Goal: Task Accomplishment & Management: Manage account settings

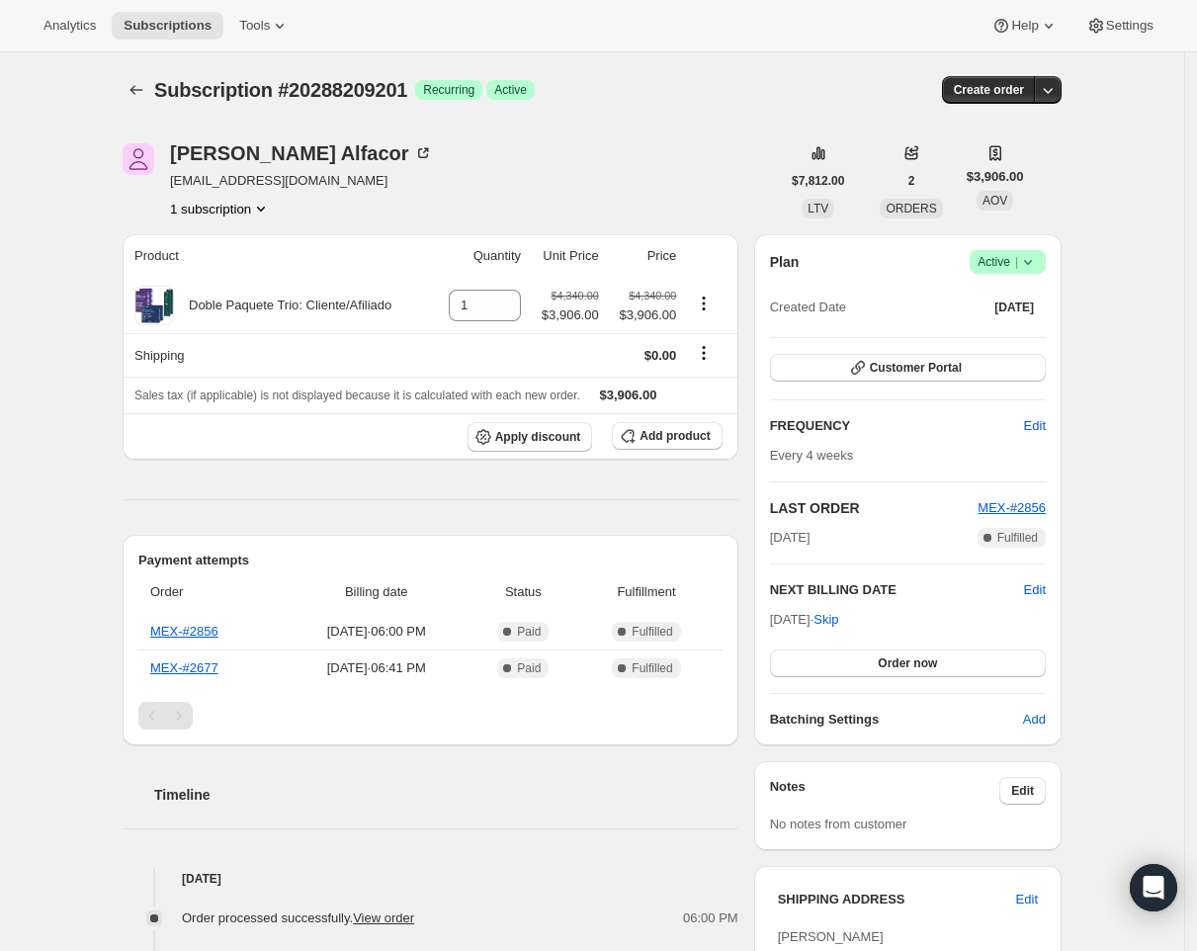
click at [1025, 262] on icon at bounding box center [1028, 262] width 20 height 20
click at [1003, 337] on span "Cancel subscription" at bounding box center [1008, 333] width 112 height 15
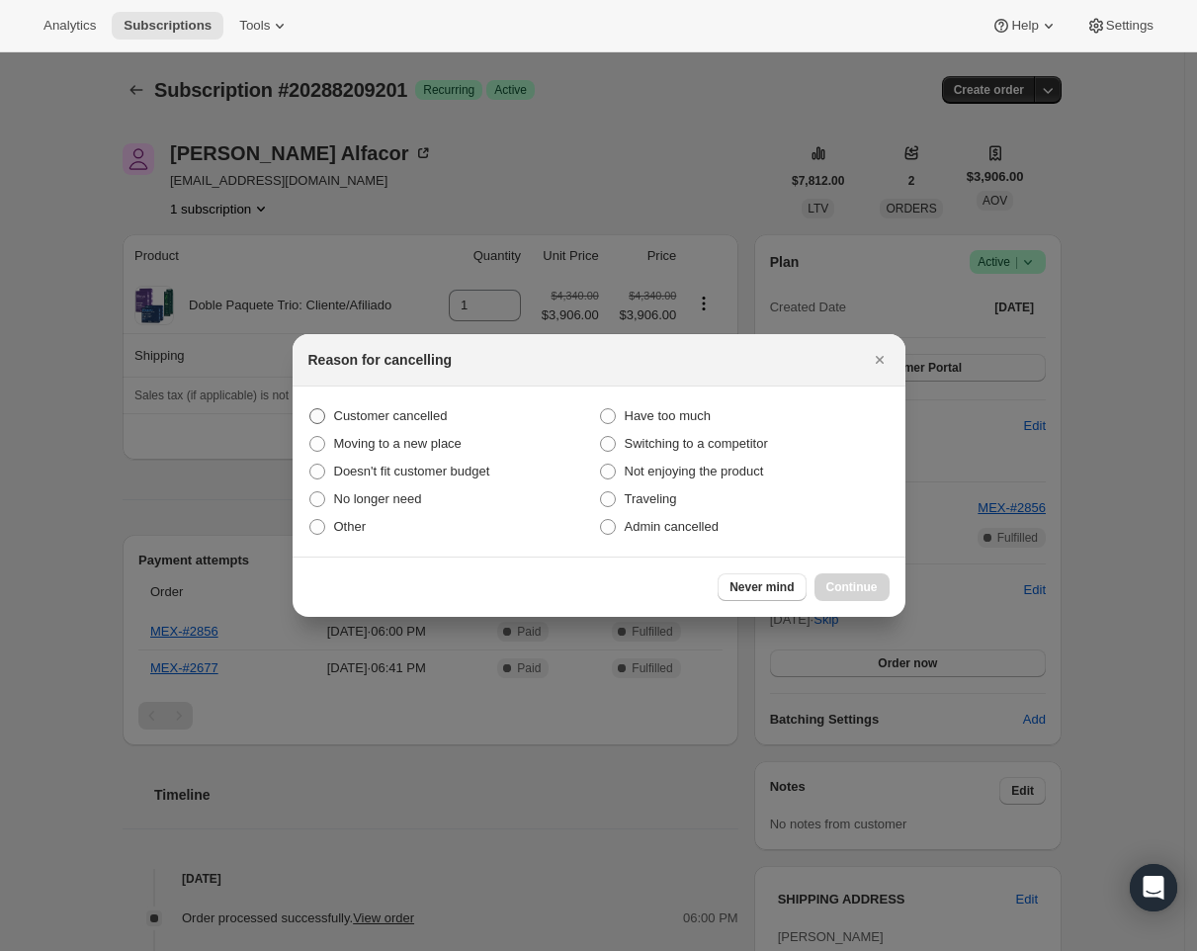
click at [413, 421] on span "Customer cancelled" at bounding box center [391, 415] width 114 height 15
click at [310, 409] on input "Customer cancelled" at bounding box center [309, 408] width 1 height 1
radio input "true"
click at [839, 584] on span "Continue" at bounding box center [852, 587] width 51 height 16
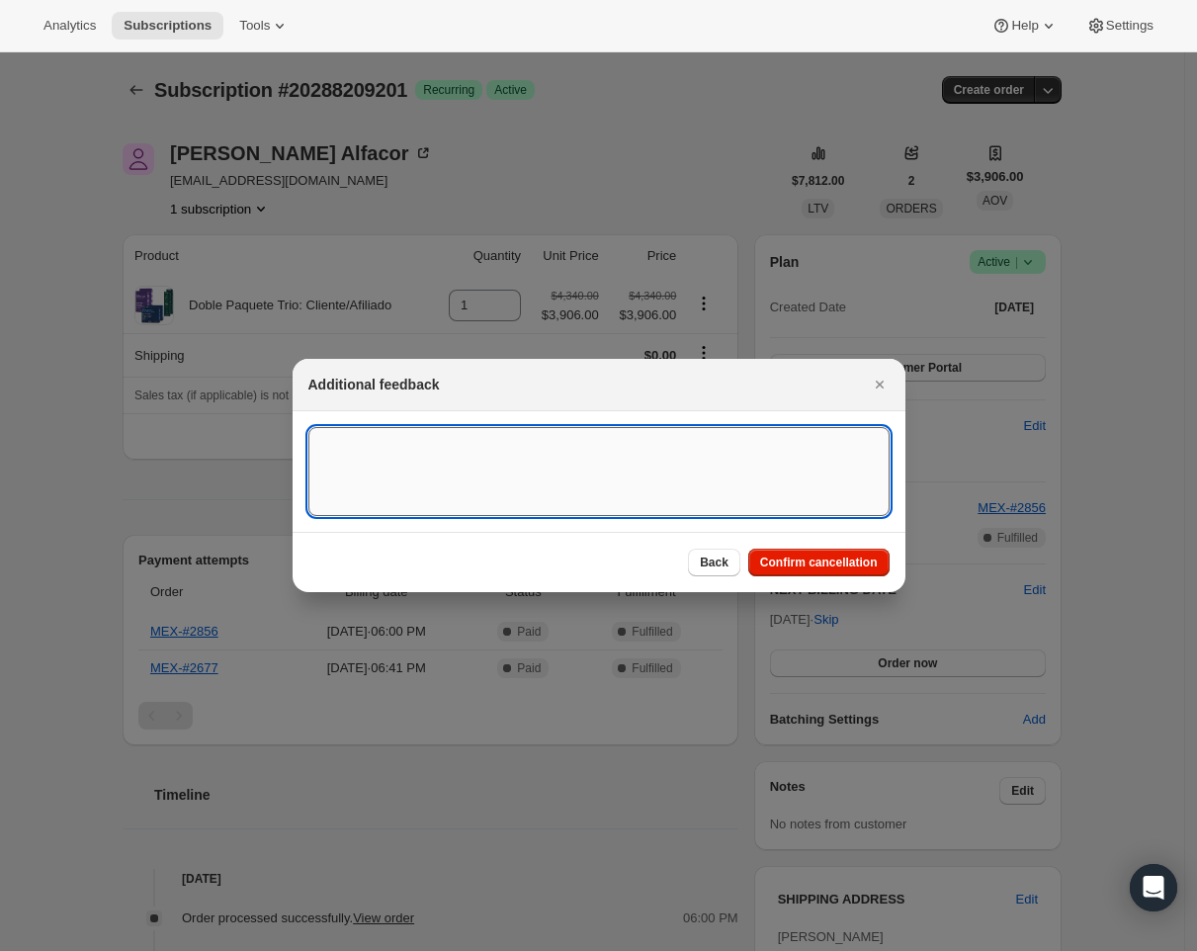
click at [440, 458] on textarea ":r16:" at bounding box center [598, 471] width 581 height 89
type textarea "Requested by Maria del Rocio via CS"
click at [823, 563] on span "Confirm cancellation" at bounding box center [819, 563] width 118 height 16
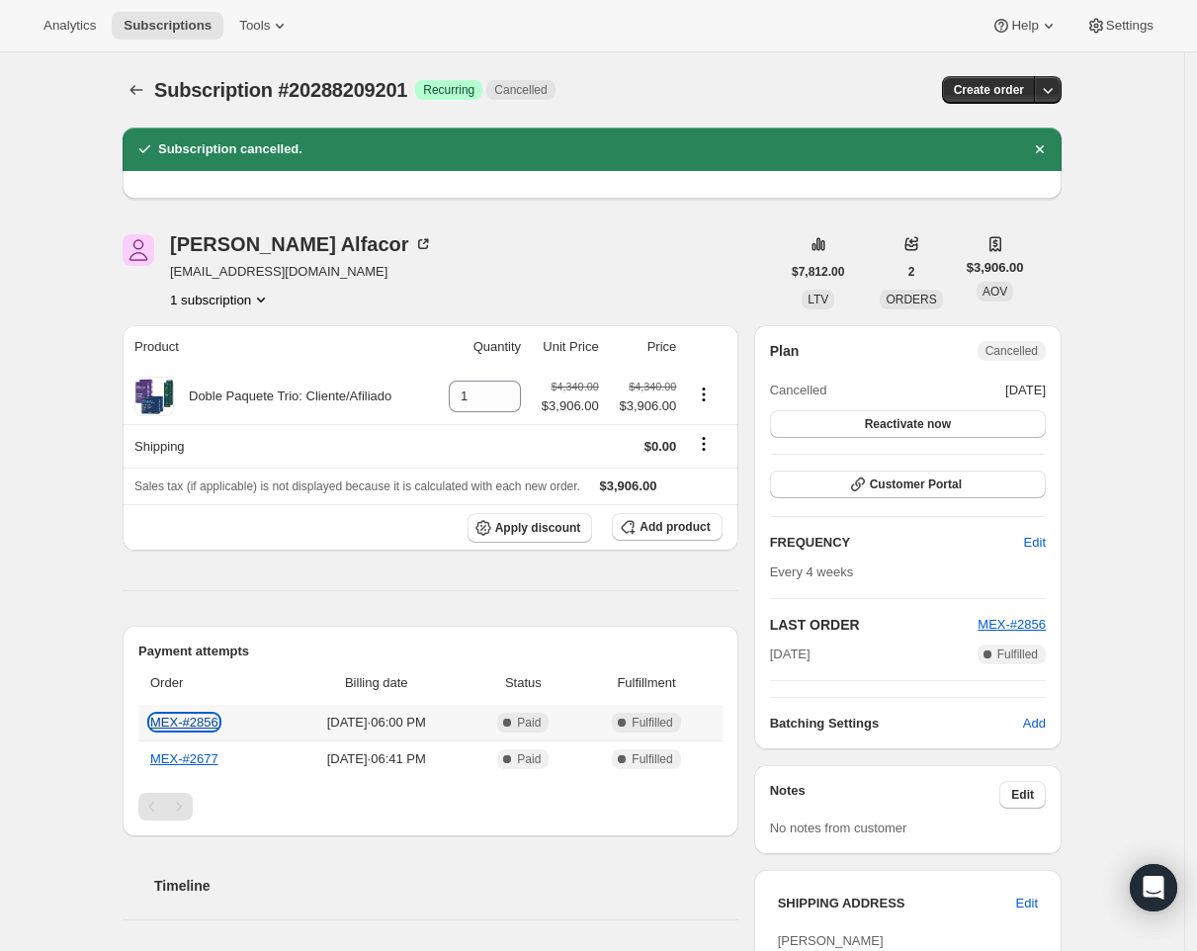
click at [207, 719] on link "MEX-#2856" at bounding box center [184, 722] width 68 height 15
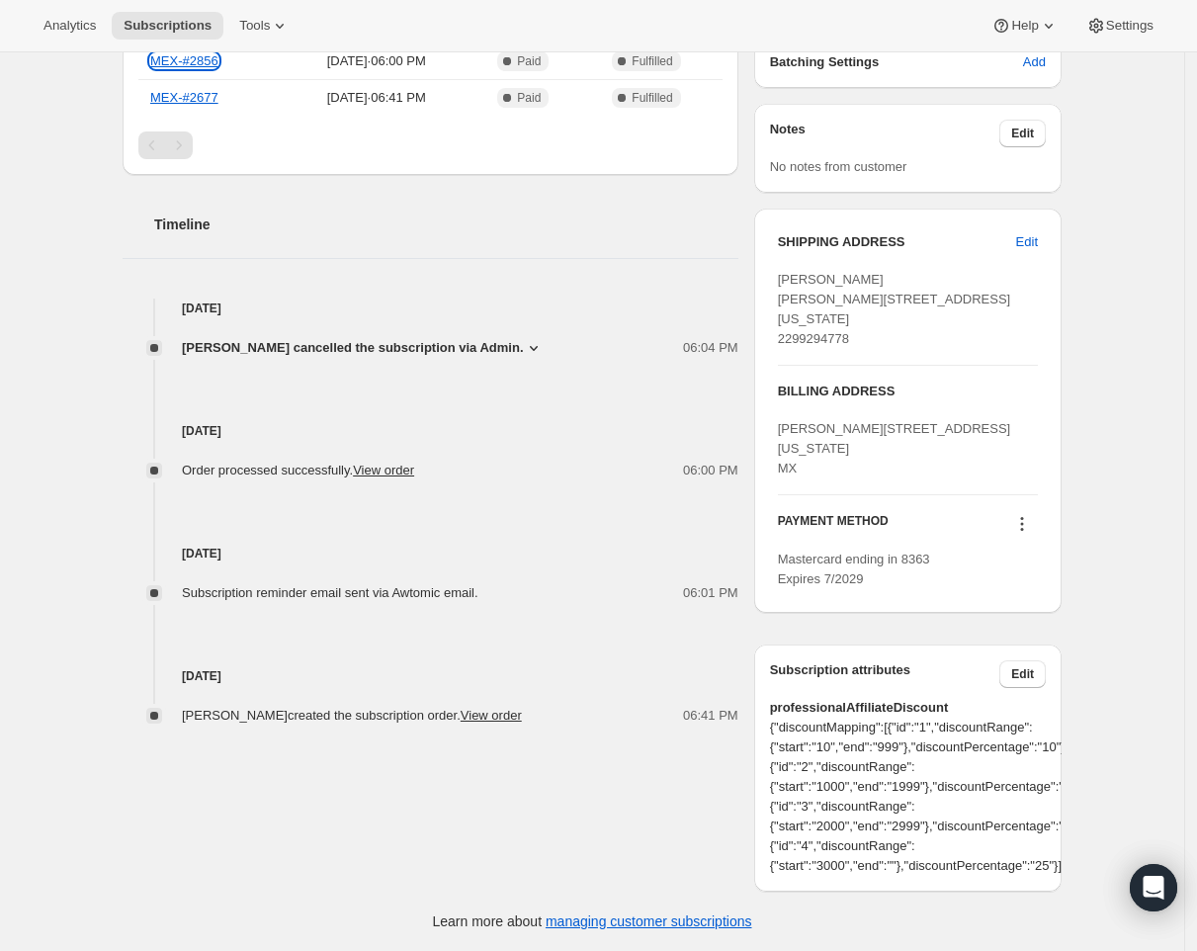
scroll to position [690, 0]
click at [1032, 556] on div "PAYMENT METHOD Mastercard ending in 8363 Expires 7/2029" at bounding box center [908, 542] width 260 height 94
click at [1026, 534] on icon at bounding box center [1022, 524] width 20 height 20
click at [1079, 498] on div "Subscription #20288209201. This page is ready Subscription #20288209201 Success…" at bounding box center [592, 171] width 987 height 1560
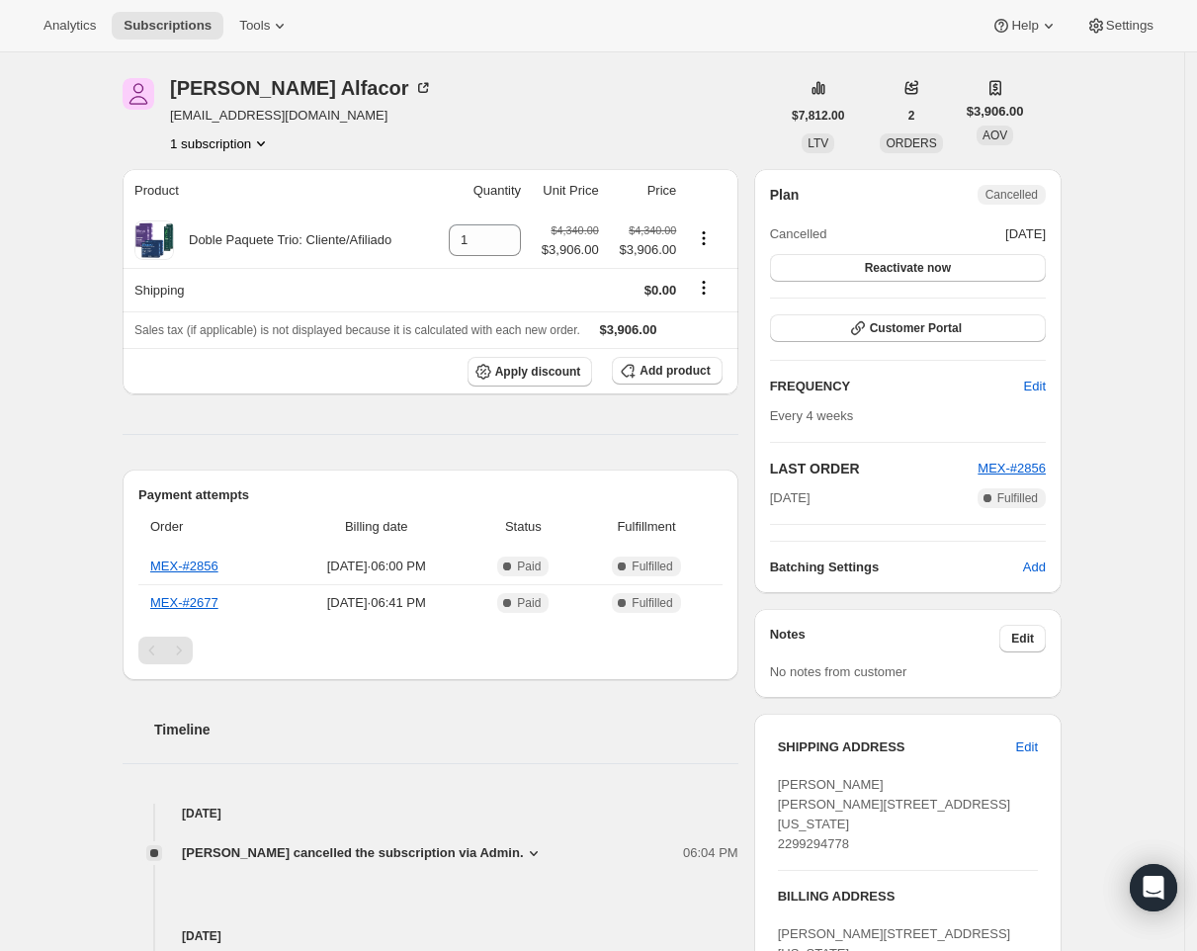
scroll to position [0, 0]
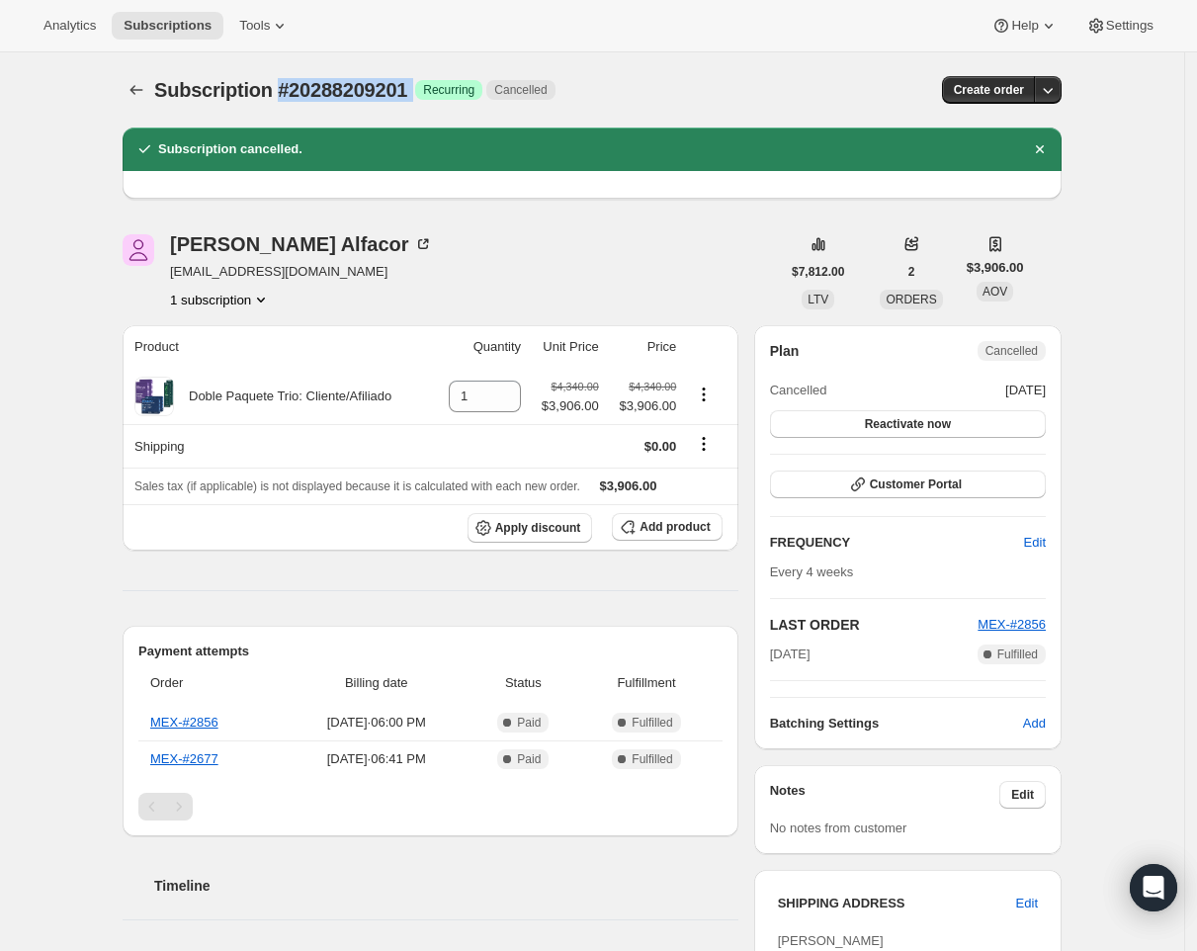
drag, startPoint x: 435, startPoint y: 83, endPoint x: 282, endPoint y: 83, distance: 153.3
click at [282, 83] on div "Subscription #20288209201 Success Recurring Cancelled" at bounding box center [445, 90] width 582 height 28
copy div "#20288209201 Success"
click at [197, 722] on link "MEX-#2856" at bounding box center [184, 722] width 68 height 15
click at [538, 238] on div "Anabel Alfacor anabelalfacor2@gmail.com 1 subscription" at bounding box center [452, 271] width 658 height 75
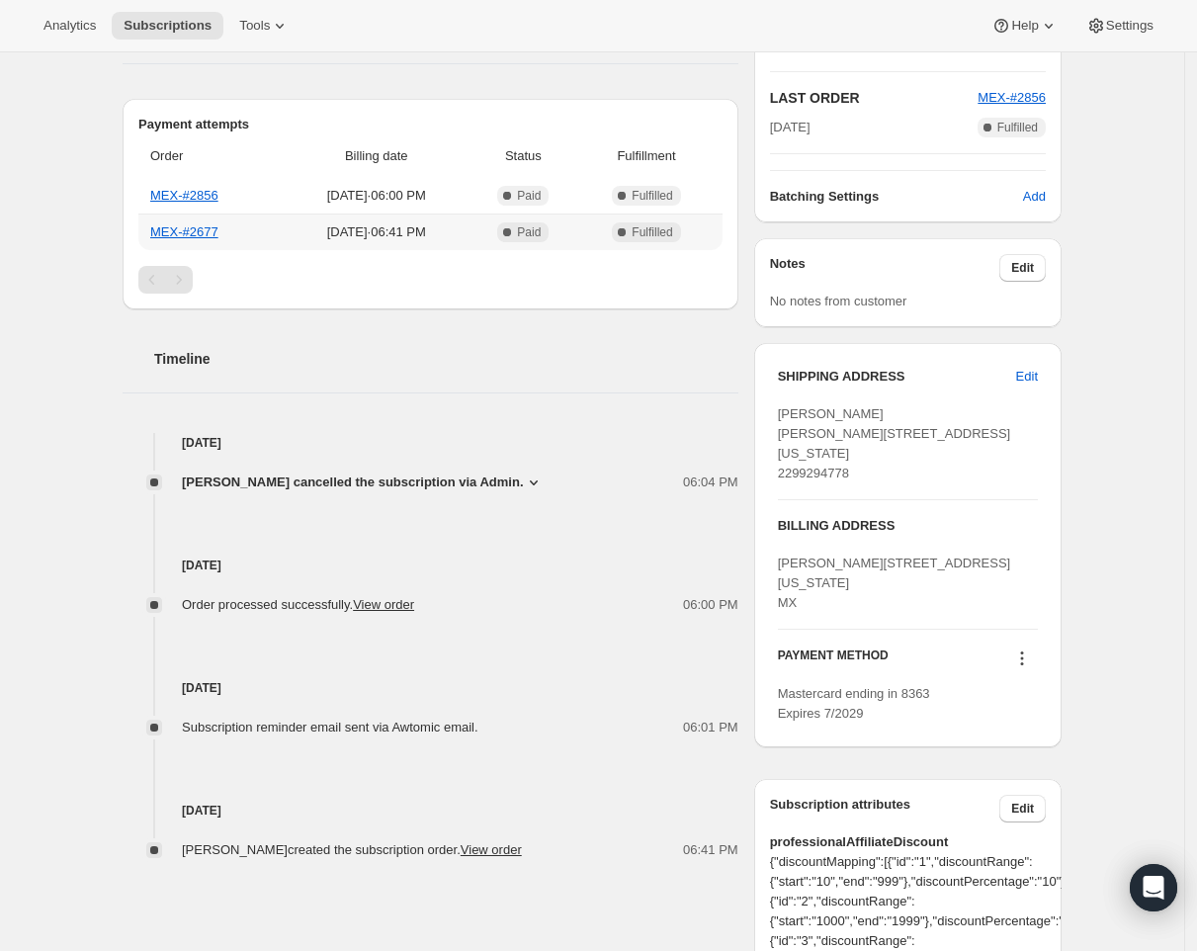
scroll to position [532, 0]
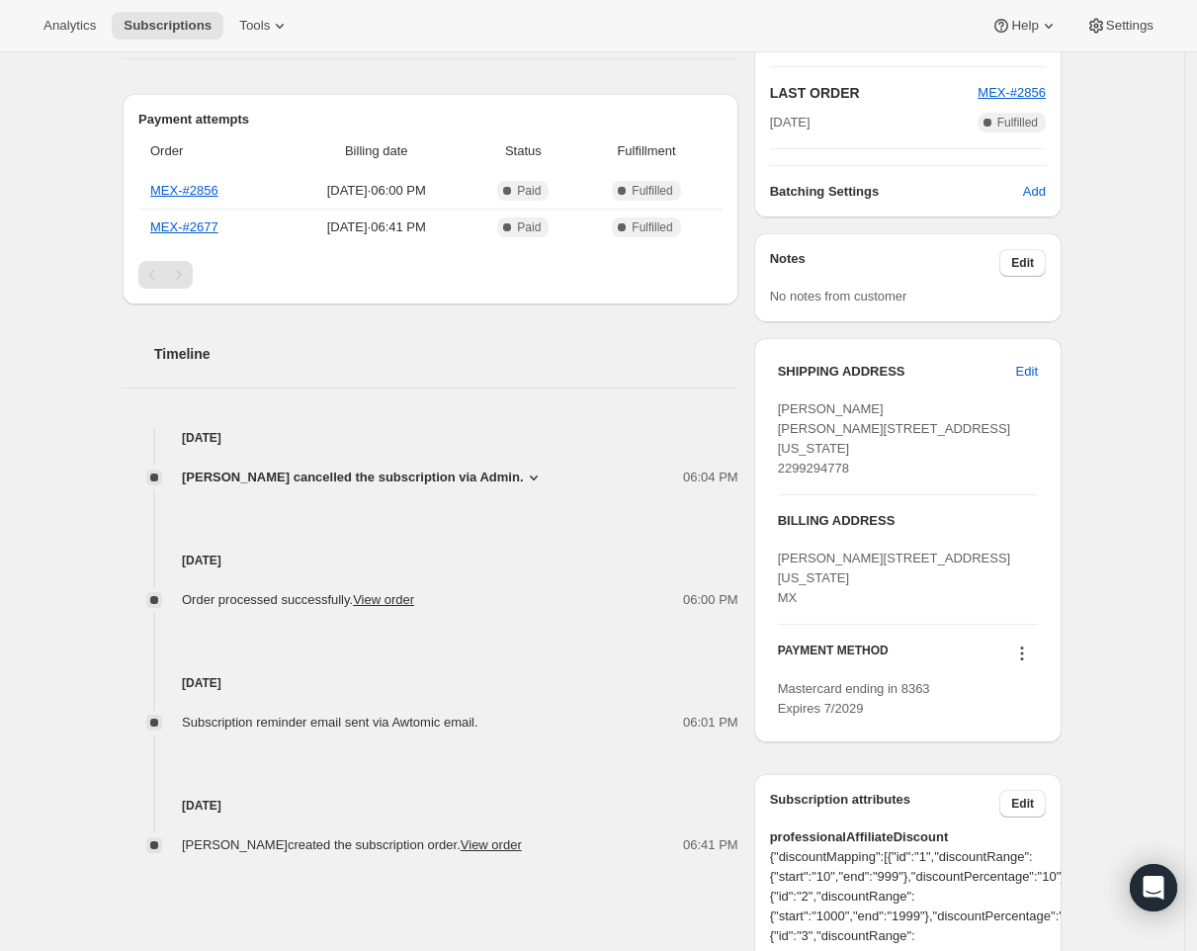
click at [1038, 664] on button at bounding box center [1023, 654] width 32 height 22
click at [1028, 663] on icon at bounding box center [1022, 654] width 20 height 20
click at [1024, 663] on icon at bounding box center [1022, 654] width 20 height 20
click at [405, 377] on div "Timeline Sep 22, 2025 Veronica Ayala cancelled the subscription via Admin. 06:0…" at bounding box center [431, 580] width 616 height 551
click at [205, 189] on link "MEX-#2856" at bounding box center [184, 190] width 68 height 15
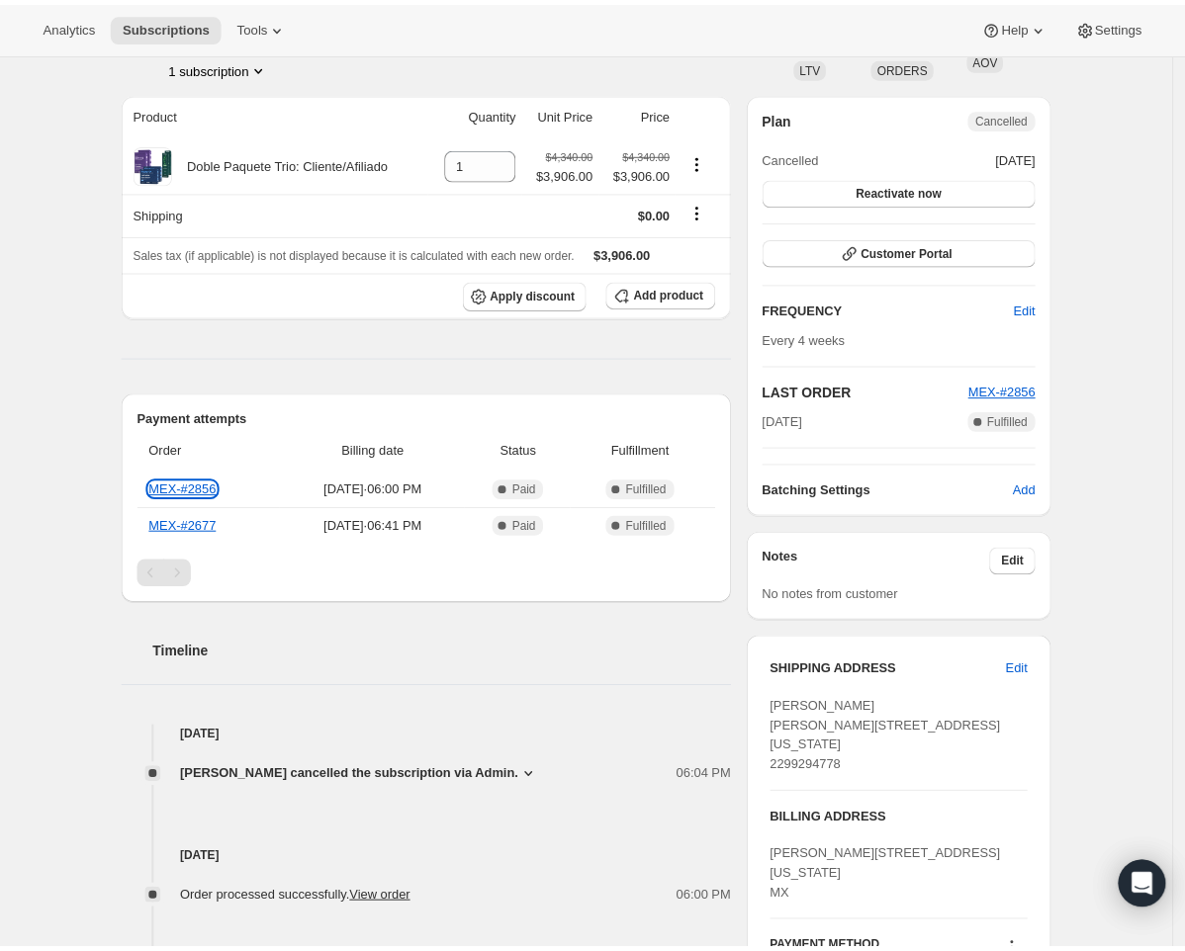
scroll to position [0, 0]
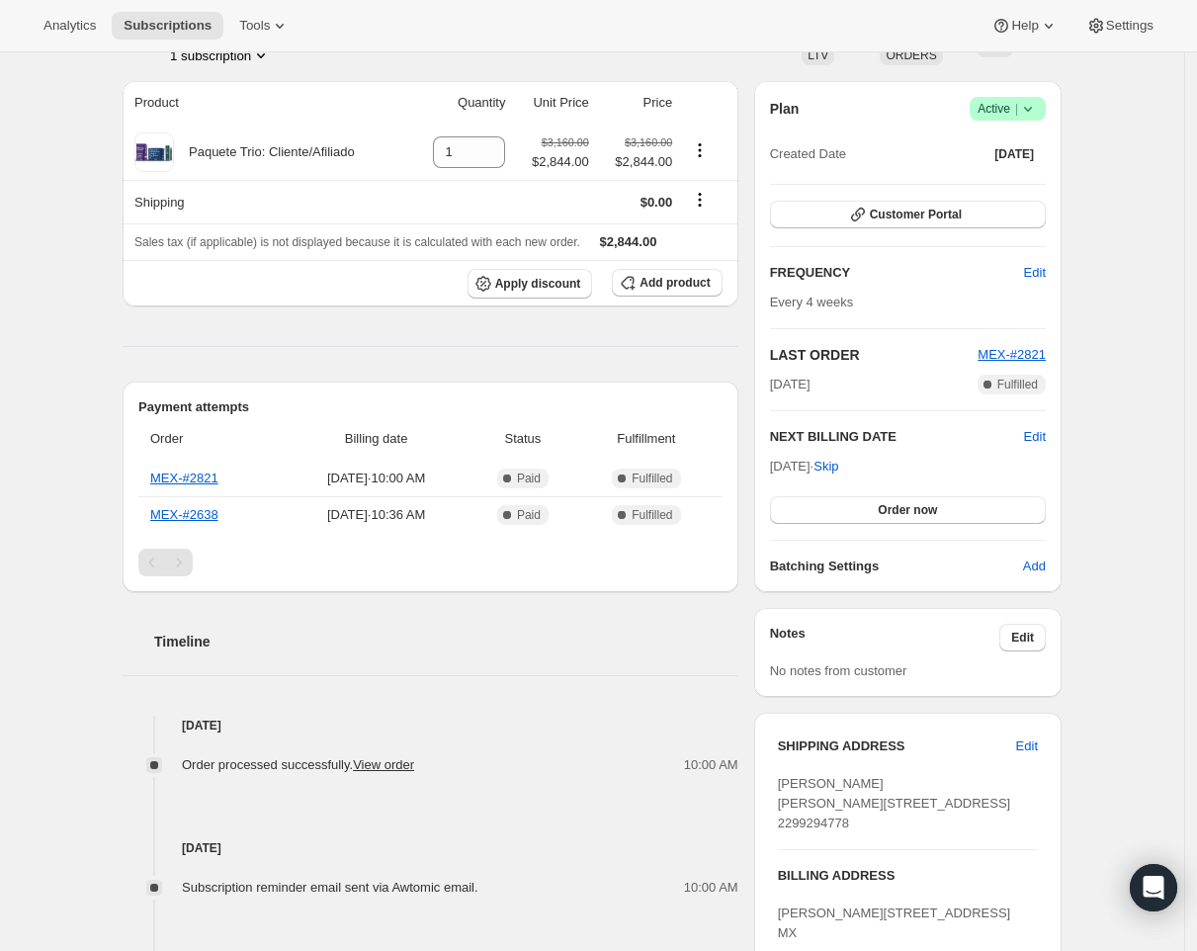
scroll to position [84, 0]
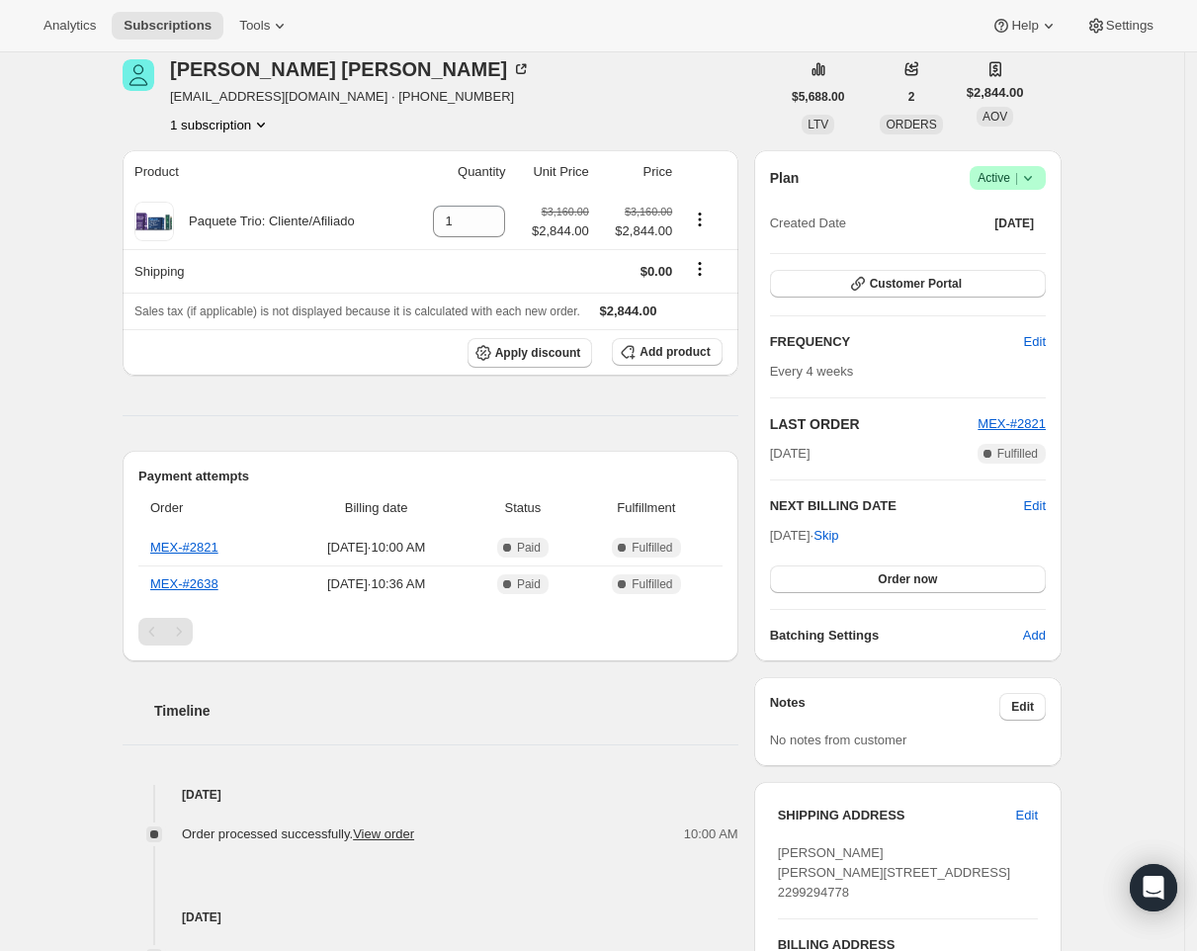
click at [1046, 170] on span "Success Active |" at bounding box center [1008, 178] width 76 height 24
click at [1034, 255] on span "Cancel subscription" at bounding box center [1008, 249] width 112 height 15
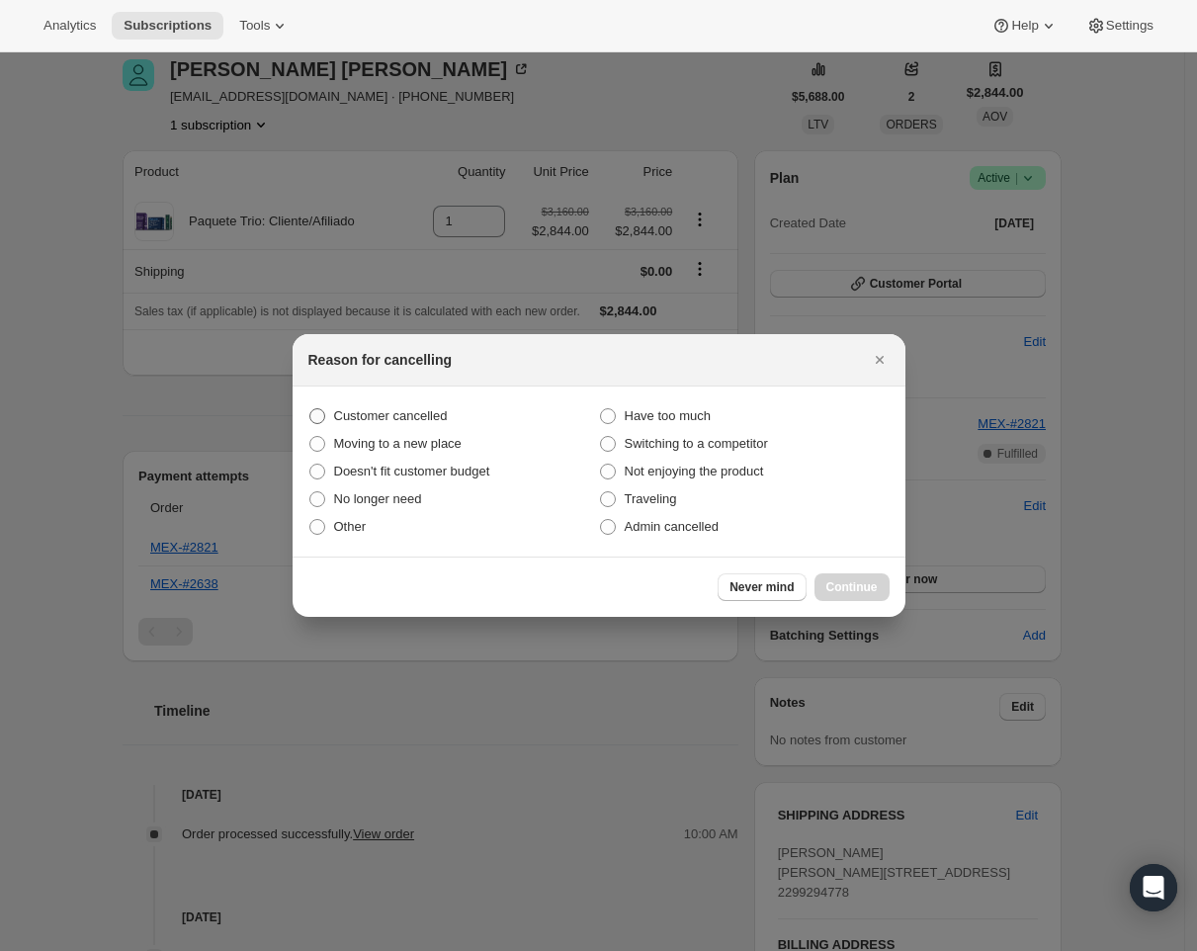
click at [368, 417] on span "Customer cancelled" at bounding box center [391, 415] width 114 height 15
click at [310, 409] on input "Customer cancelled" at bounding box center [309, 408] width 1 height 1
radio input "true"
click at [874, 596] on button "Continue" at bounding box center [852, 587] width 75 height 28
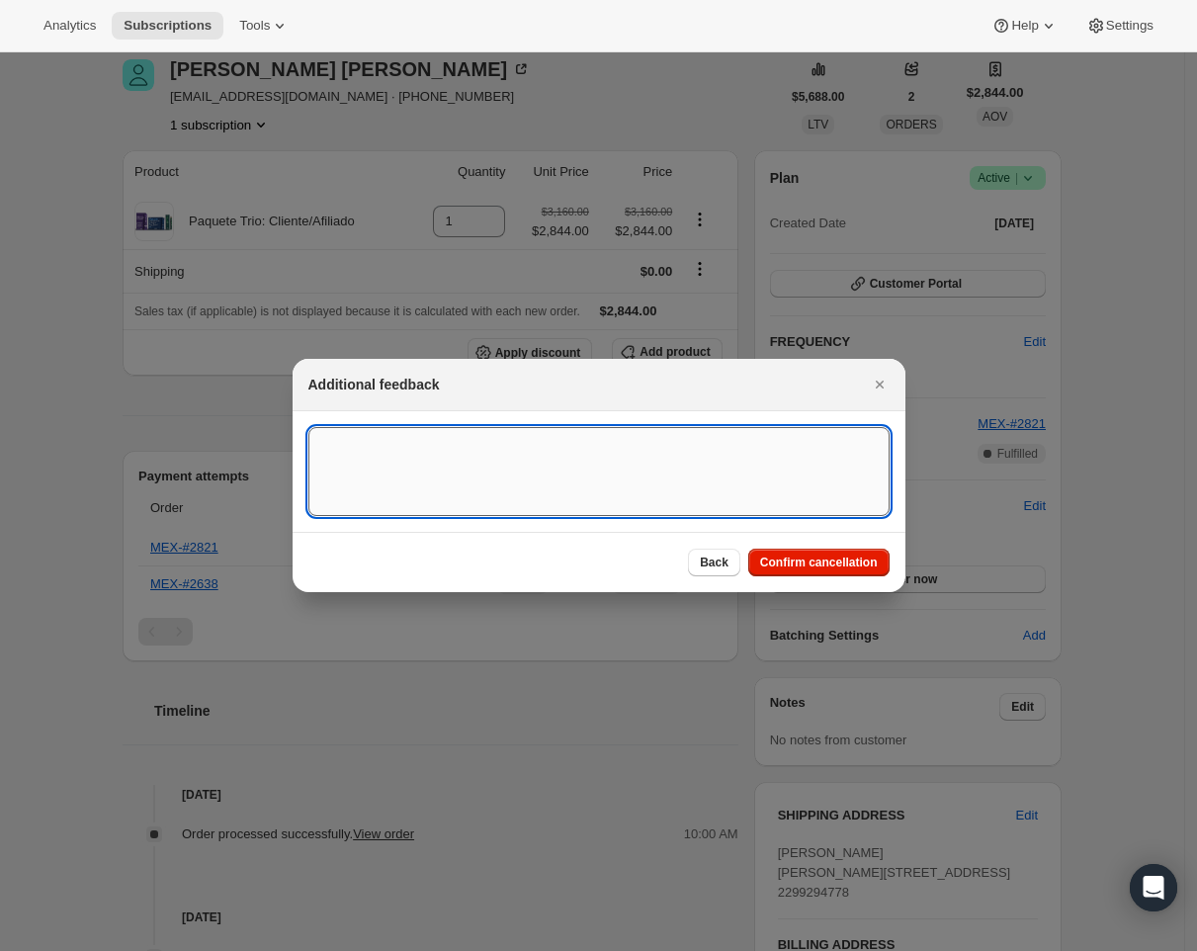
click at [418, 454] on textarea ":rbh:" at bounding box center [598, 471] width 581 height 89
type textarea "Requested by Maria del Rocio Ruiz Theurel vis CS"
click at [767, 561] on span "Confirm cancellation" at bounding box center [819, 563] width 118 height 16
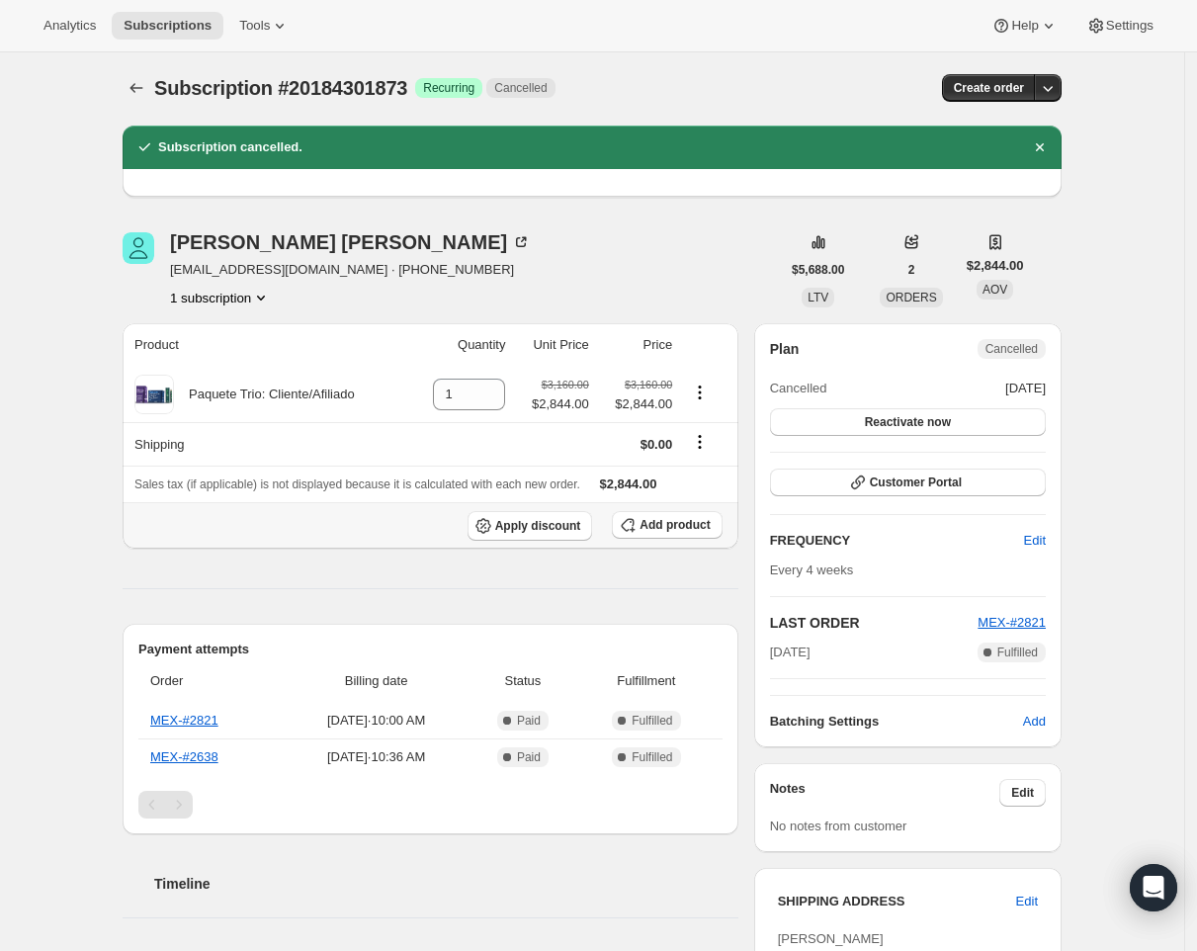
scroll to position [0, 0]
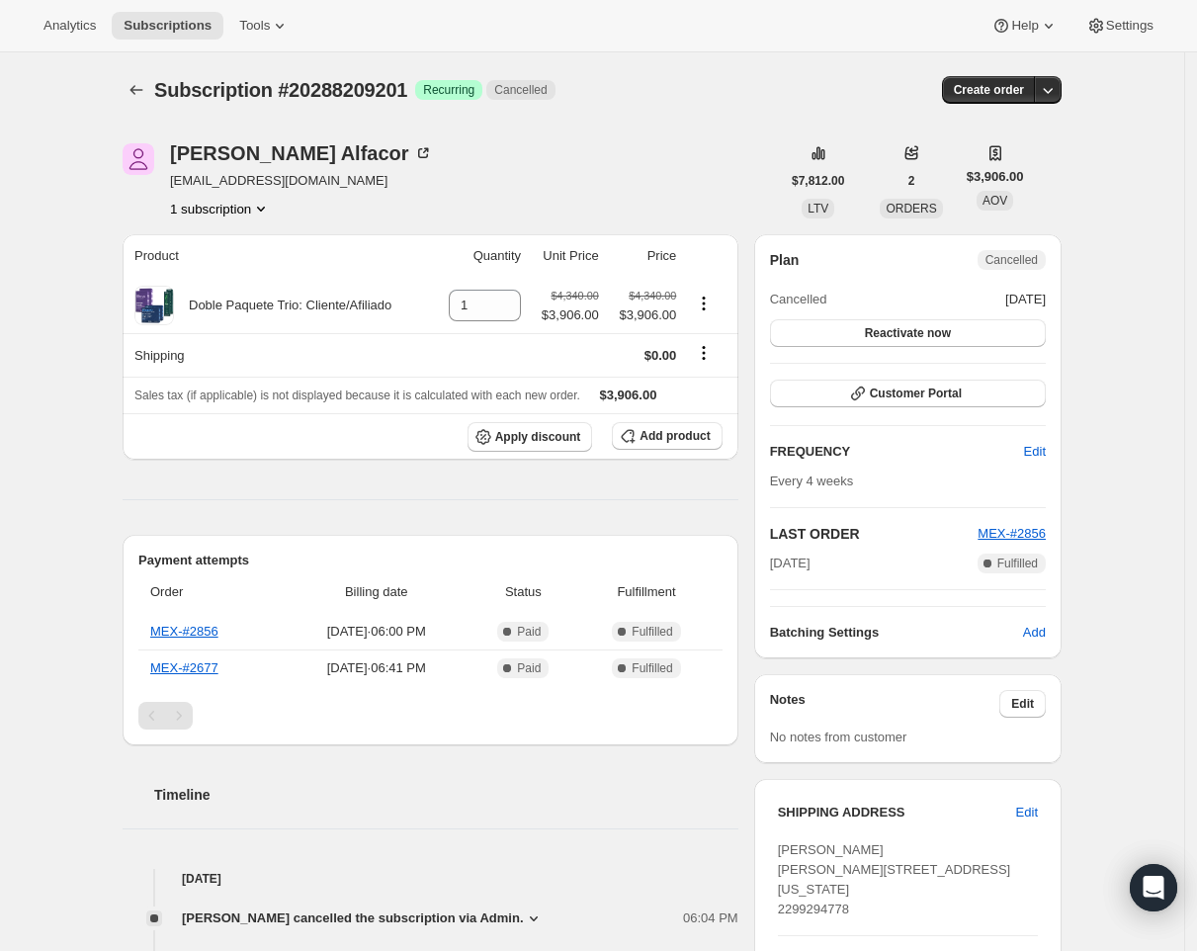
click at [1097, 142] on div "Subscription #20288209201. This page is ready Subscription #20288209201 Success…" at bounding box center [592, 767] width 1185 height 1430
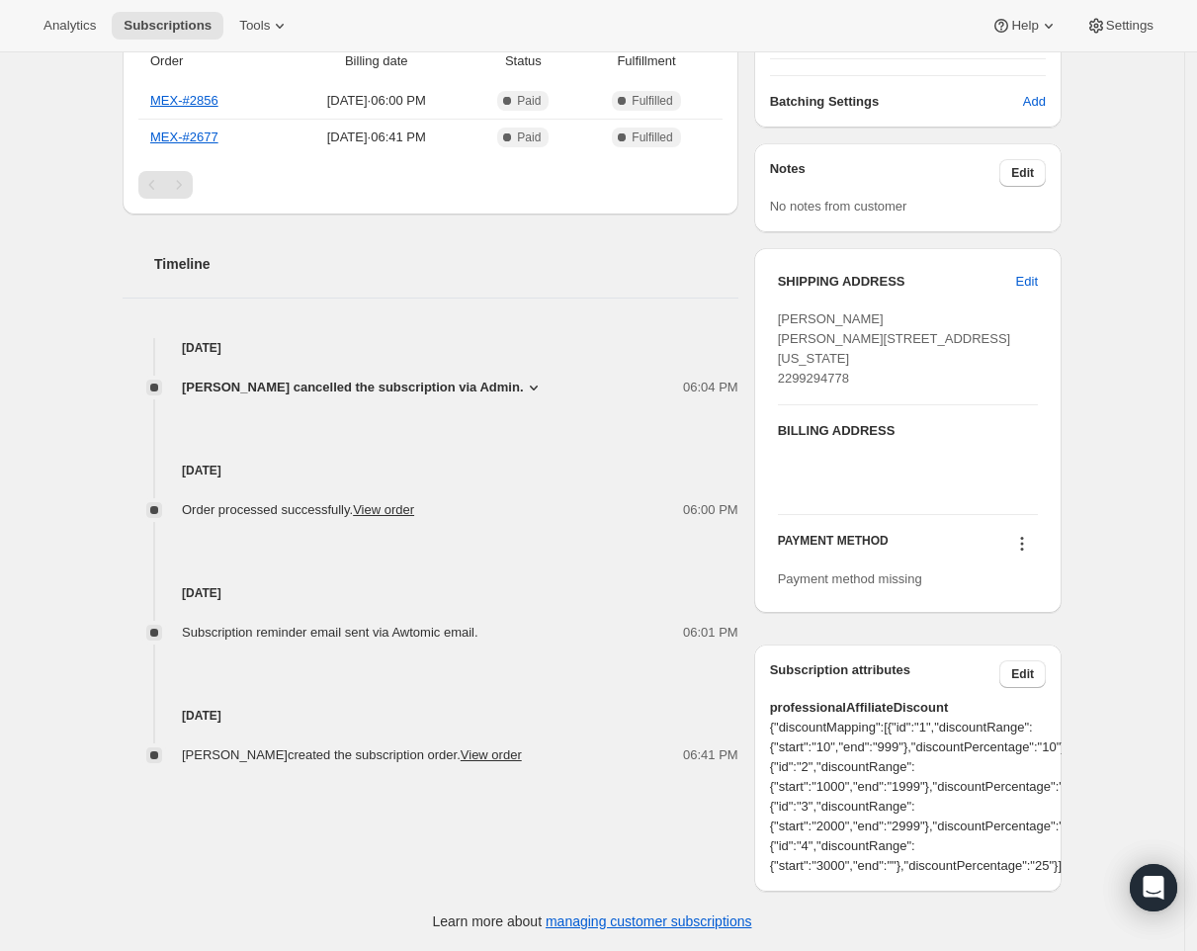
scroll to position [560, 0]
click at [1031, 554] on icon at bounding box center [1022, 544] width 20 height 20
click at [1013, 470] on div at bounding box center [908, 479] width 260 height 40
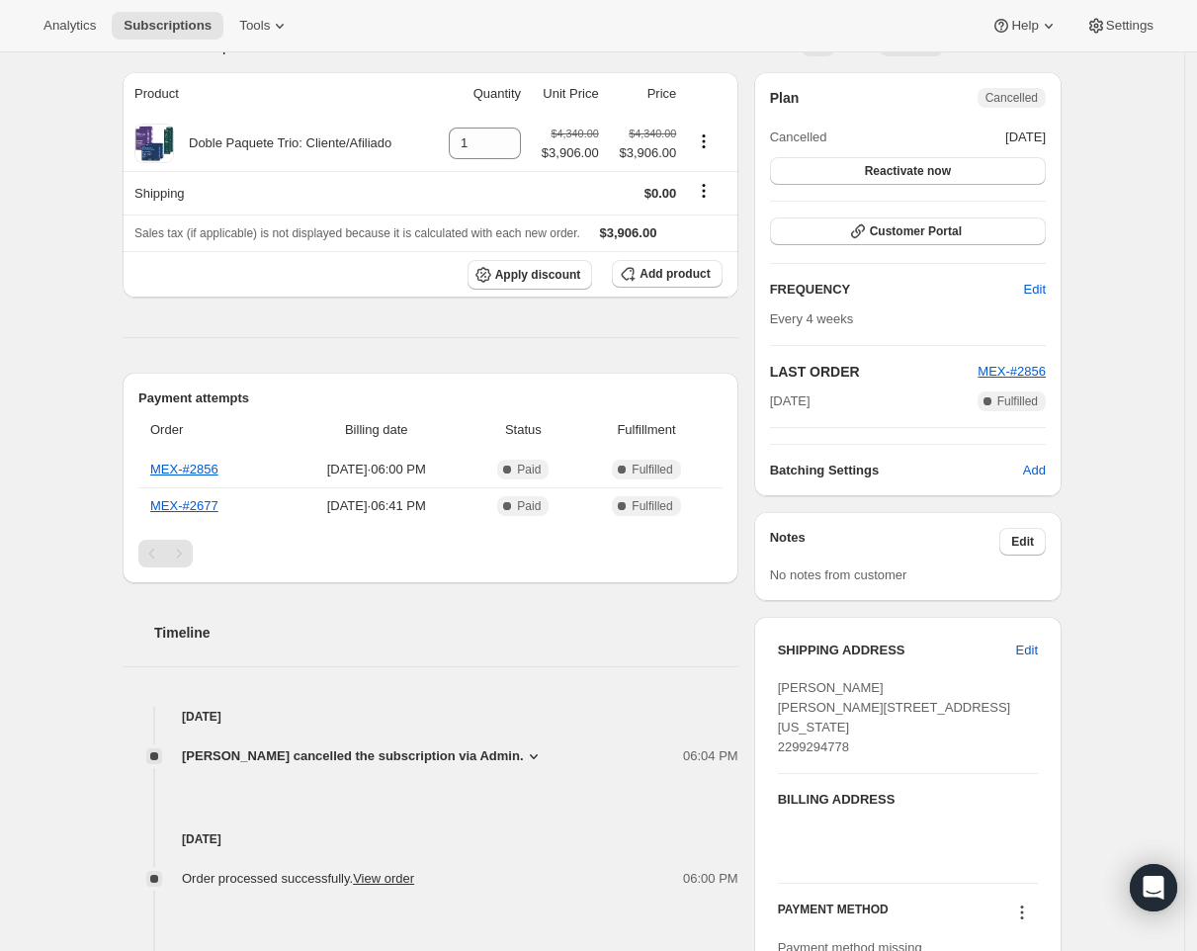
scroll to position [0, 0]
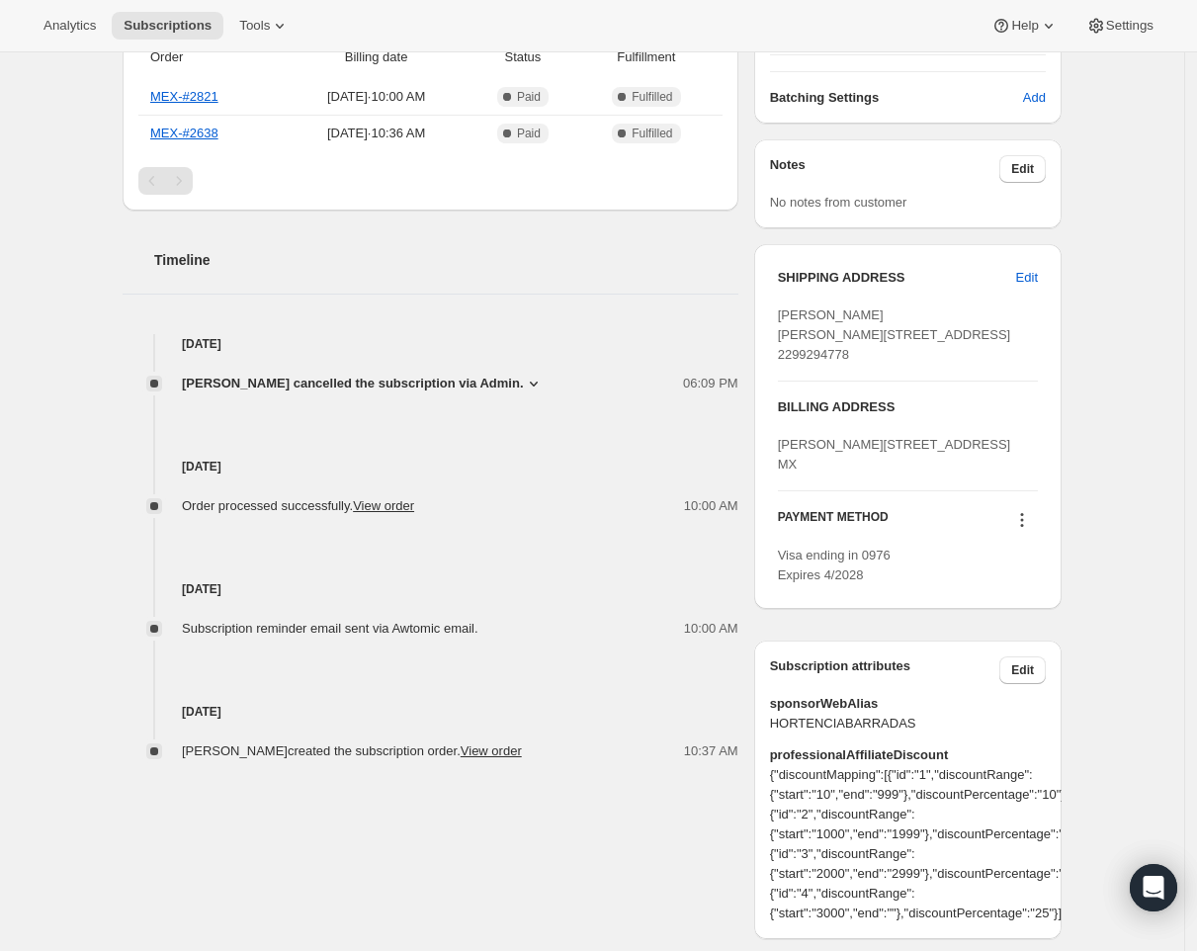
scroll to position [536, 0]
click at [1024, 526] on icon at bounding box center [1022, 524] width 3 height 3
click at [522, 744] on link "View order" at bounding box center [491, 750] width 61 height 15
click at [1027, 529] on icon at bounding box center [1022, 519] width 20 height 20
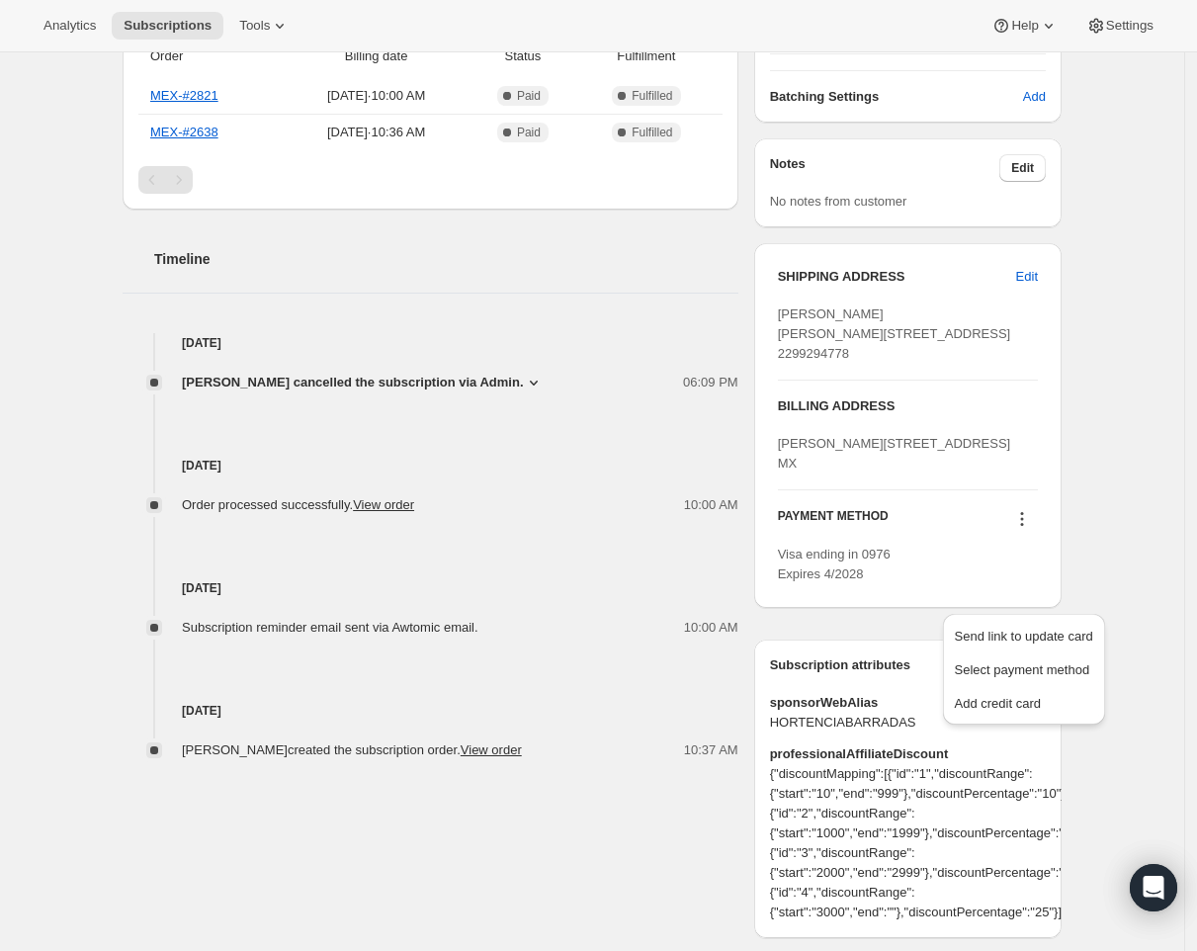
click at [850, 624] on div "SHIPPING ADDRESS Edit Hortencia Barradas Juan Pablo II, número 2503, planta baj…" at bounding box center [908, 425] width 308 height 396
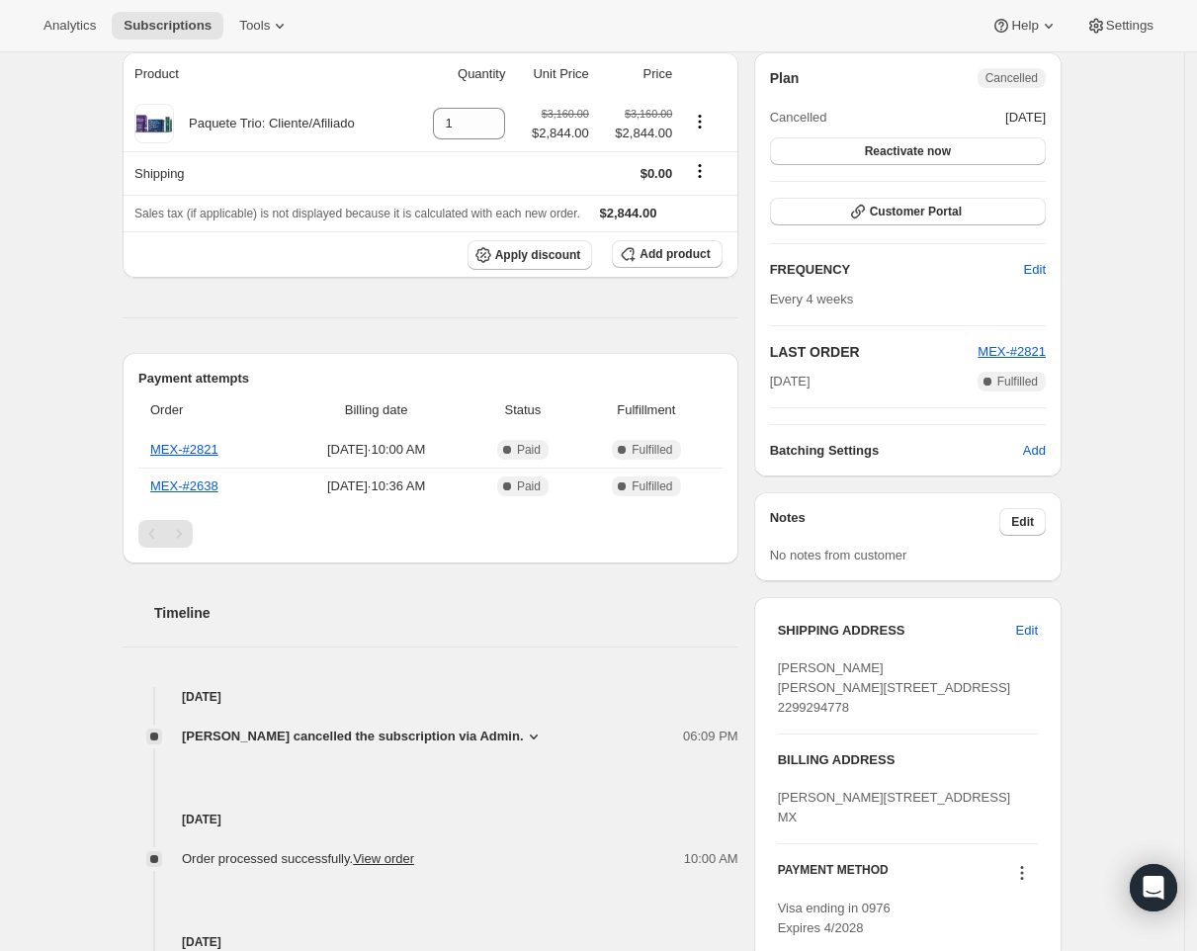
scroll to position [0, 0]
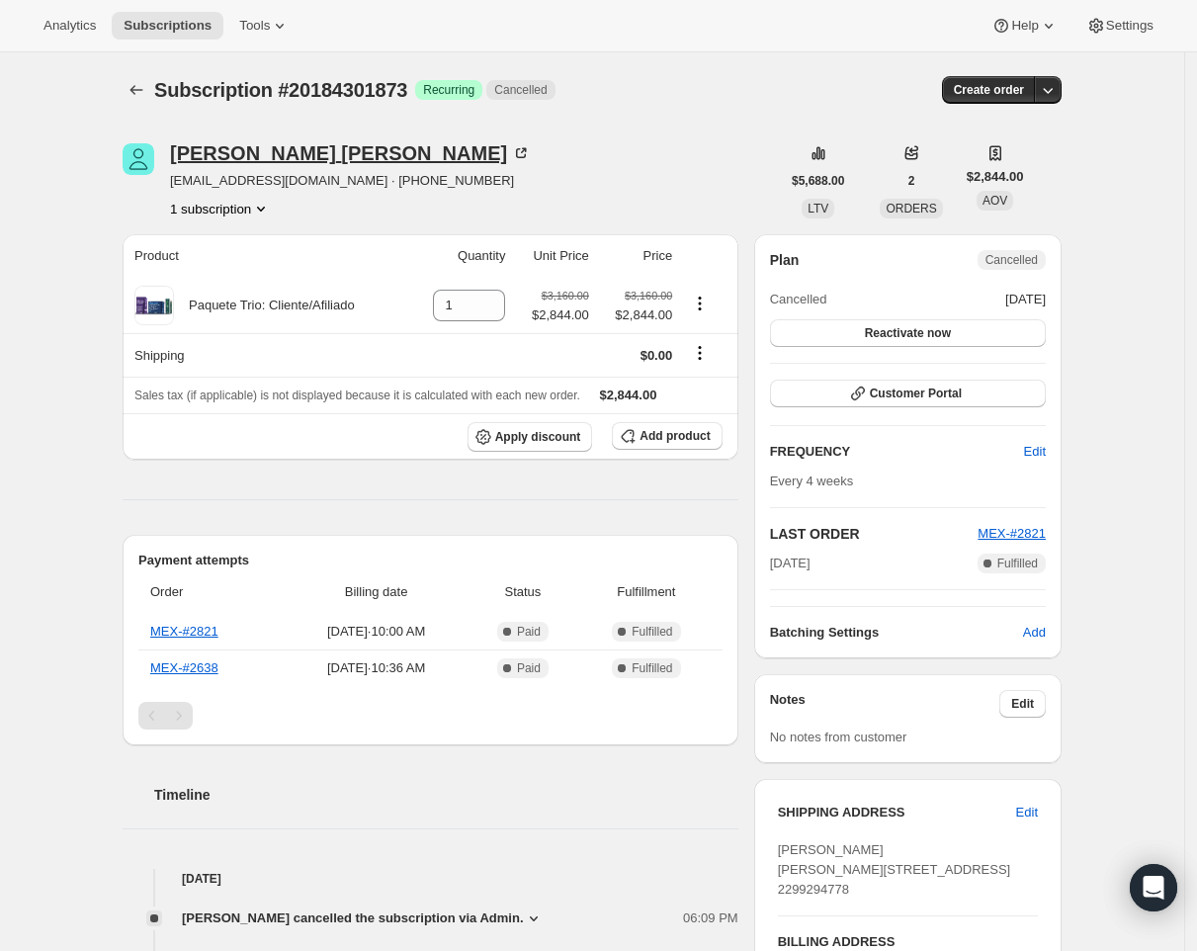
click at [294, 157] on div "Hortencia Barradas" at bounding box center [350, 153] width 361 height 20
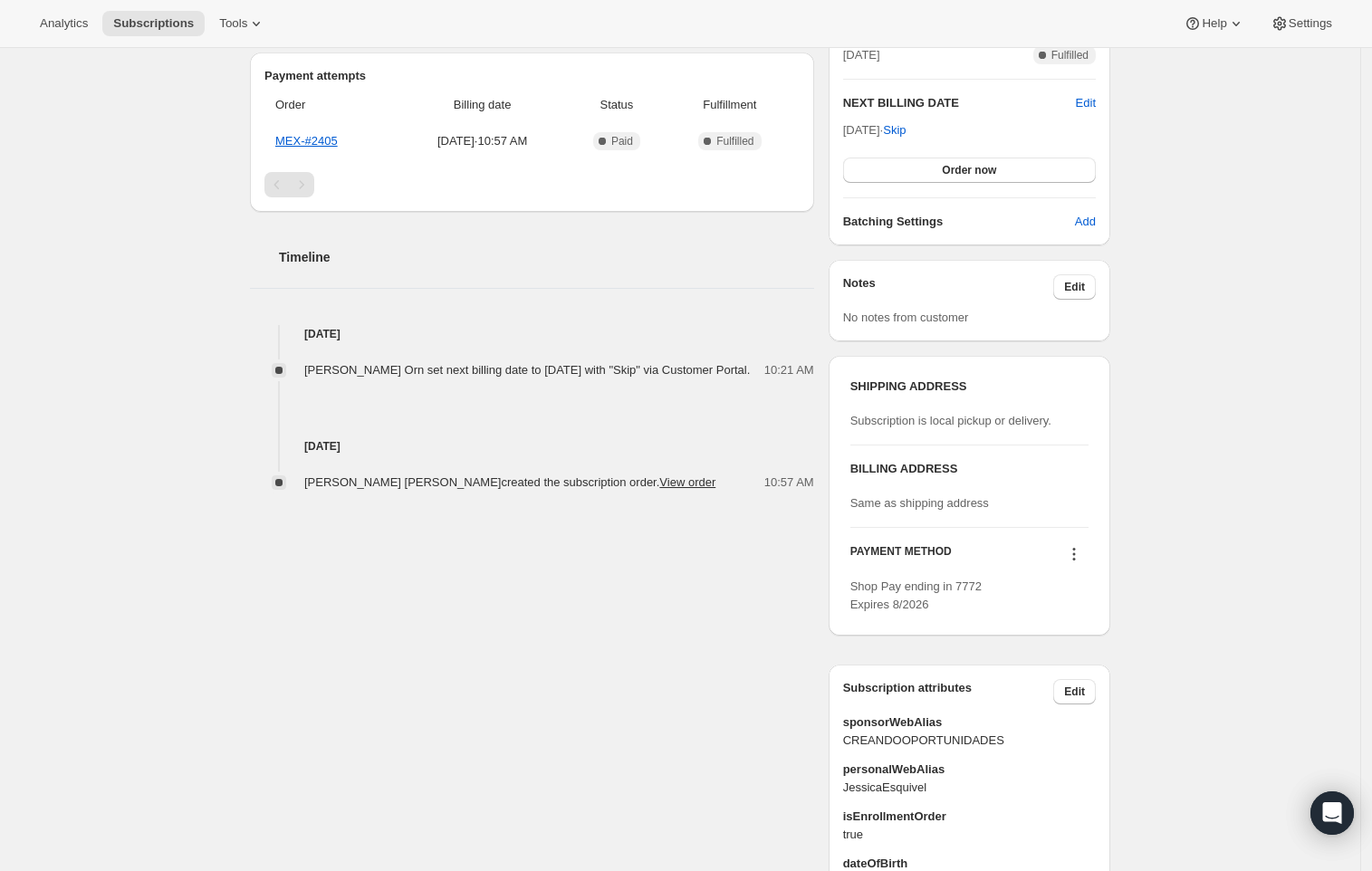
scroll to position [441, 0]
click at [1076, 546] on icon at bounding box center [1074, 546] width 3 height 3
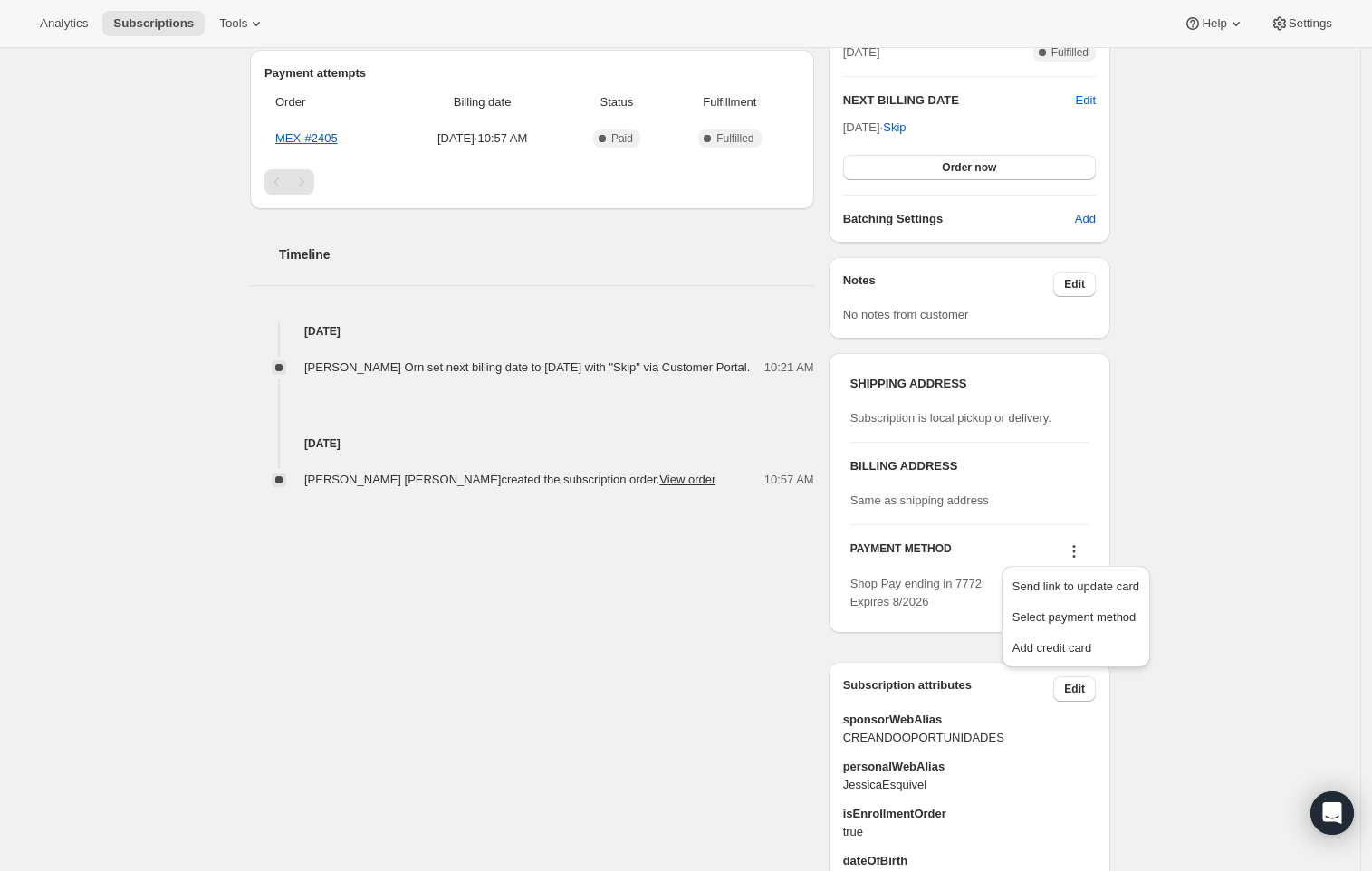
click at [1083, 549] on icon at bounding box center [1074, 551] width 18 height 18
click at [785, 579] on div "Jessica Guadalupe Esquivel Ornelas jessicaesquivel21@gmail.com · +529211198477 …" at bounding box center [672, 423] width 875 height 1523
click at [1080, 548] on icon at bounding box center [1074, 551] width 18 height 18
click at [1071, 581] on span "Send link to update card" at bounding box center [1075, 586] width 126 height 14
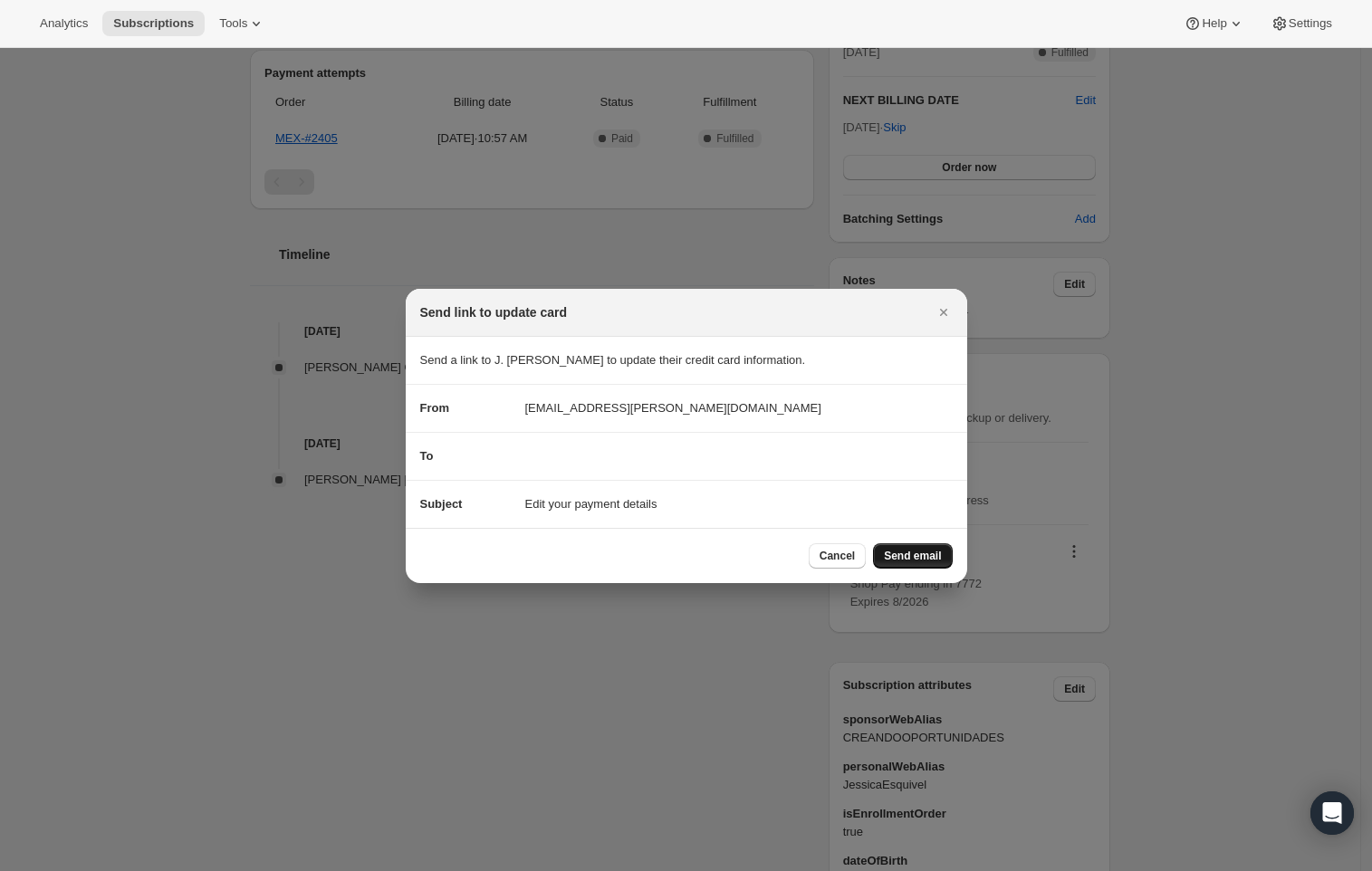
click at [926, 559] on span "Send email" at bounding box center [912, 556] width 57 height 15
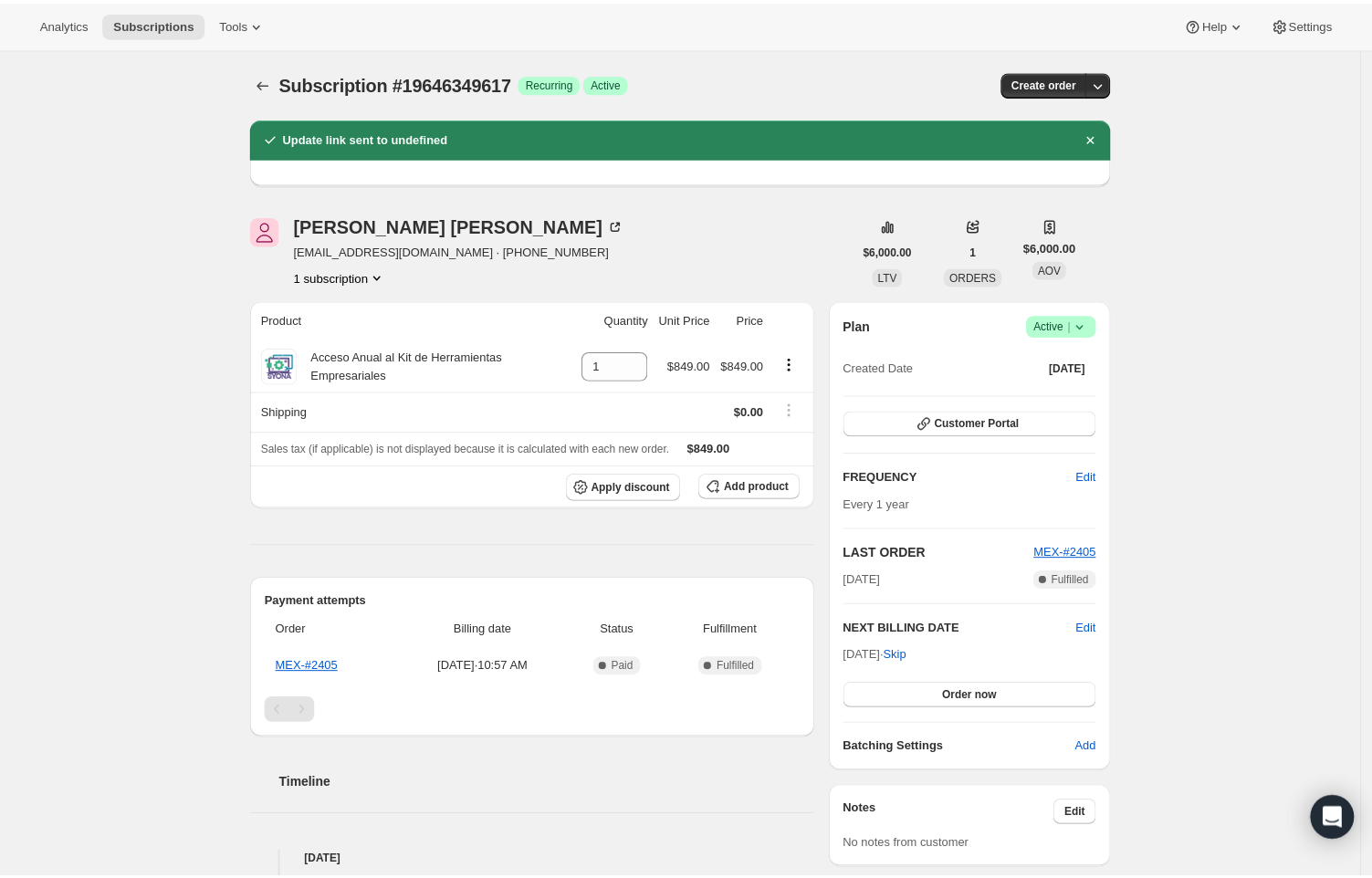
scroll to position [444, 0]
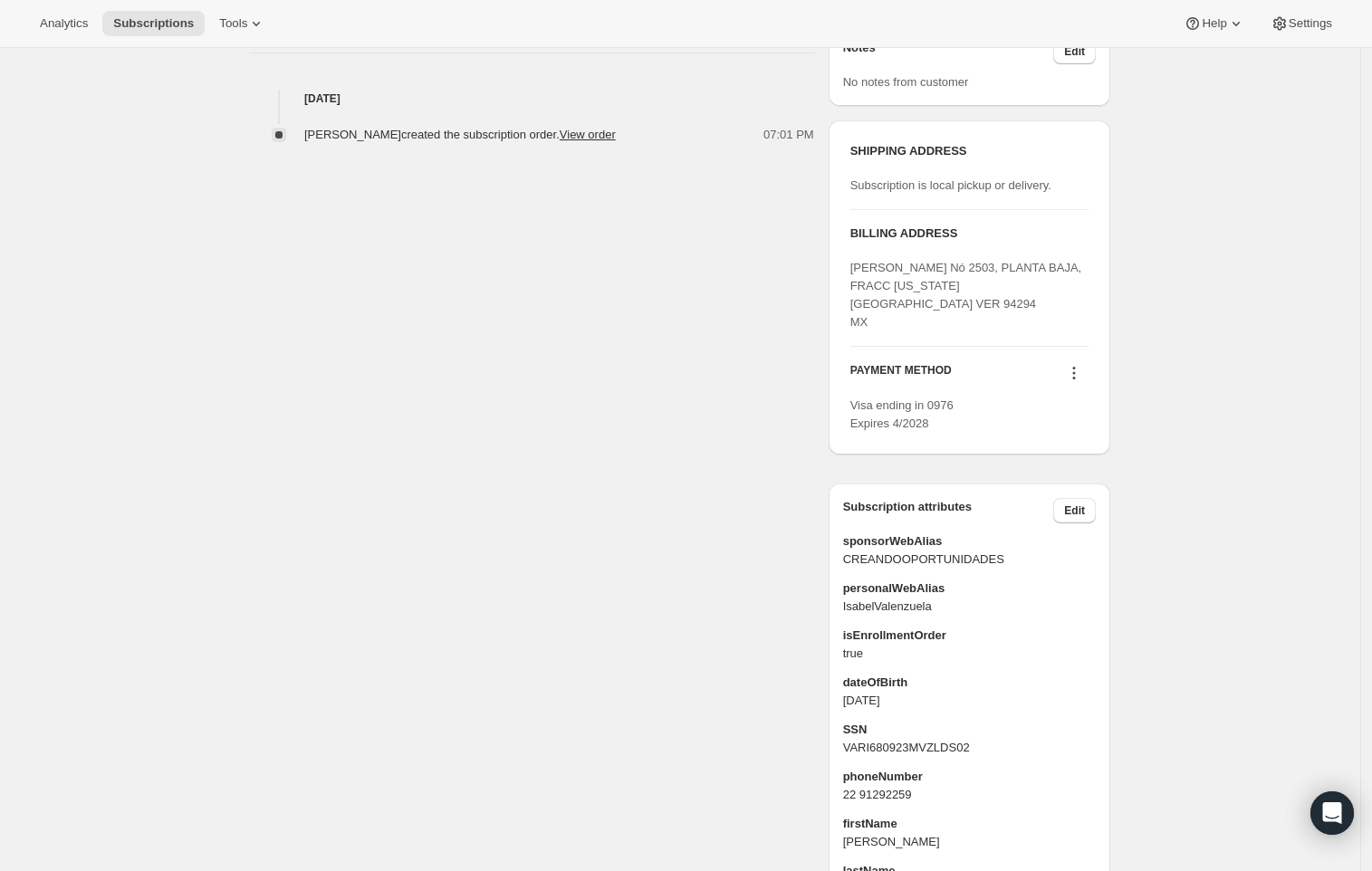
scroll to position [672, 0]
click at [1054, 370] on div "PAYMENT METHOD" at bounding box center [969, 376] width 238 height 25
click at [1083, 375] on icon at bounding box center [1074, 374] width 18 height 18
click at [1068, 398] on button "Send link to update card" at bounding box center [1075, 408] width 137 height 29
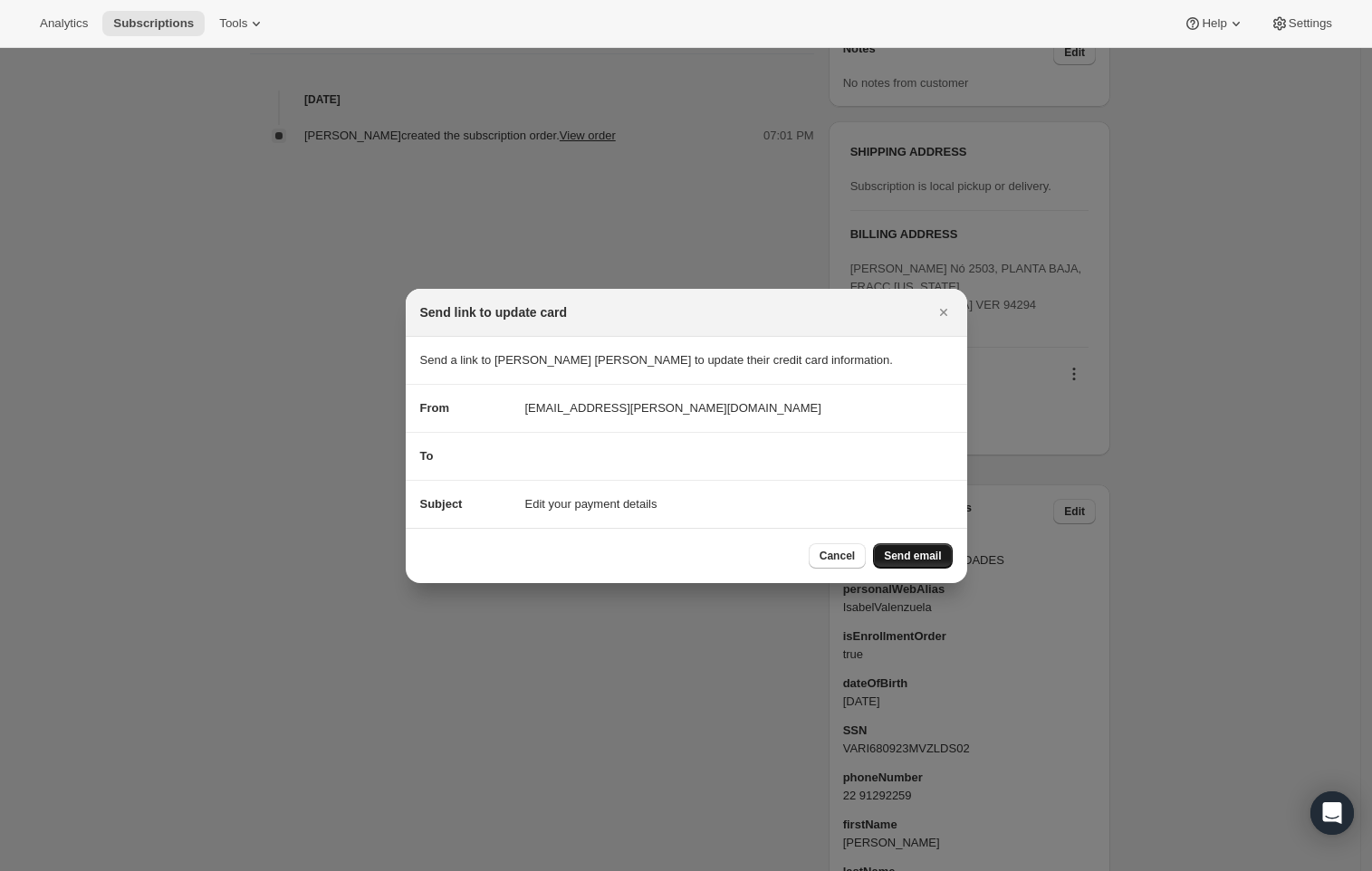
click at [915, 561] on span "Send email" at bounding box center [912, 556] width 57 height 15
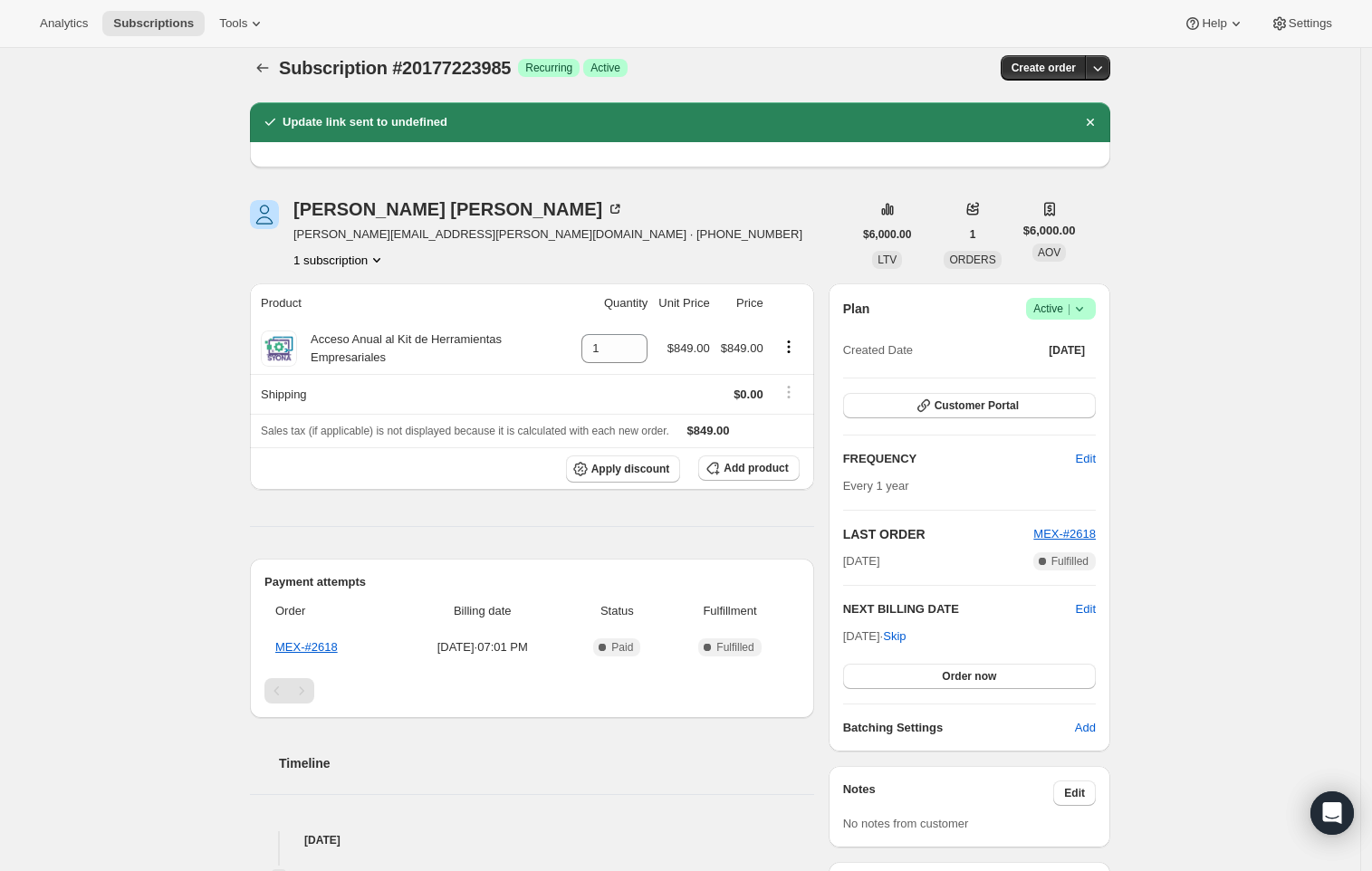
scroll to position [0, 0]
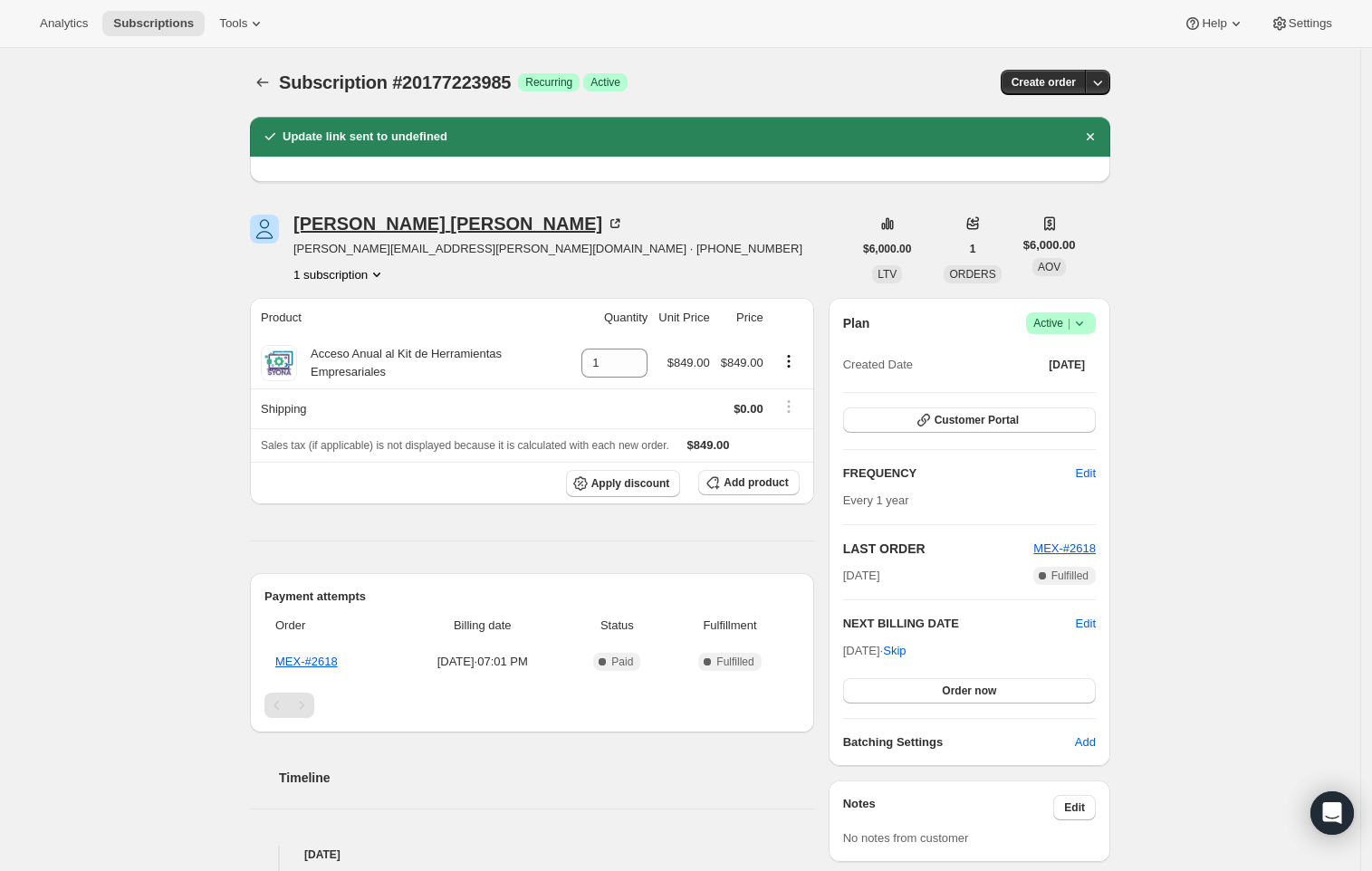
click at [398, 216] on div "[PERSON_NAME]" at bounding box center [458, 223] width 331 height 18
